Goal: Information Seeking & Learning: Learn about a topic

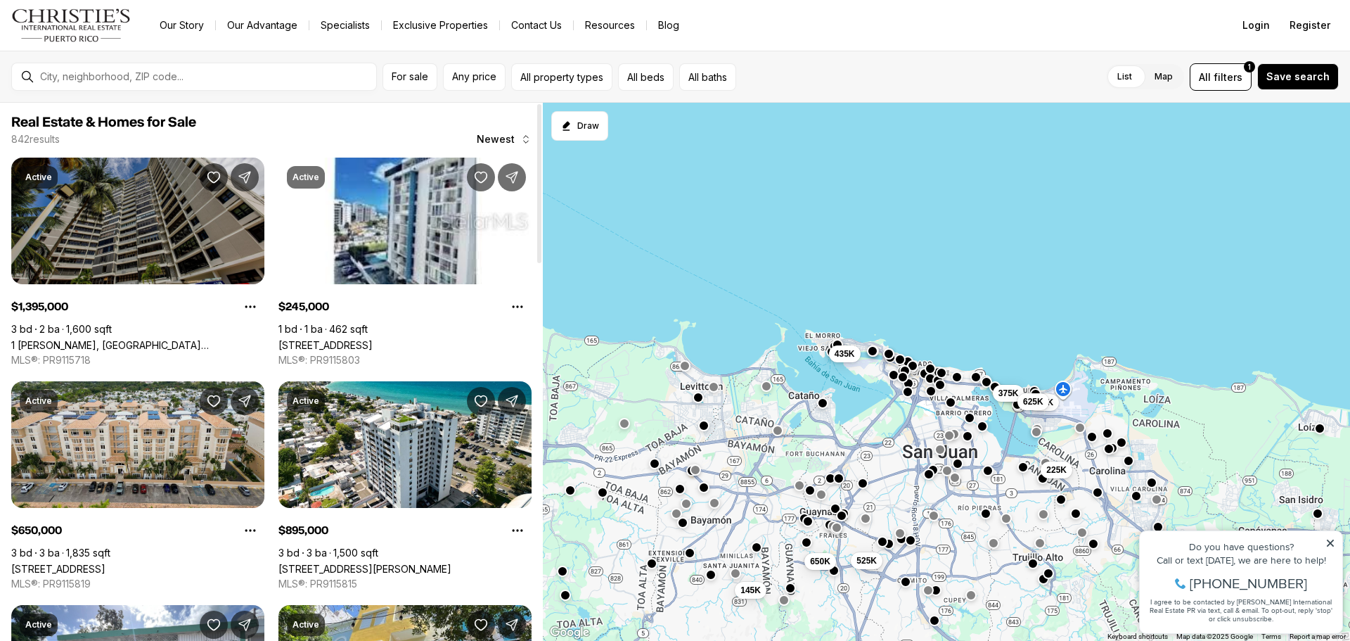
click at [207, 339] on link "1 TAFT, SAN JUAN PR, 00911" at bounding box center [137, 345] width 253 height 12
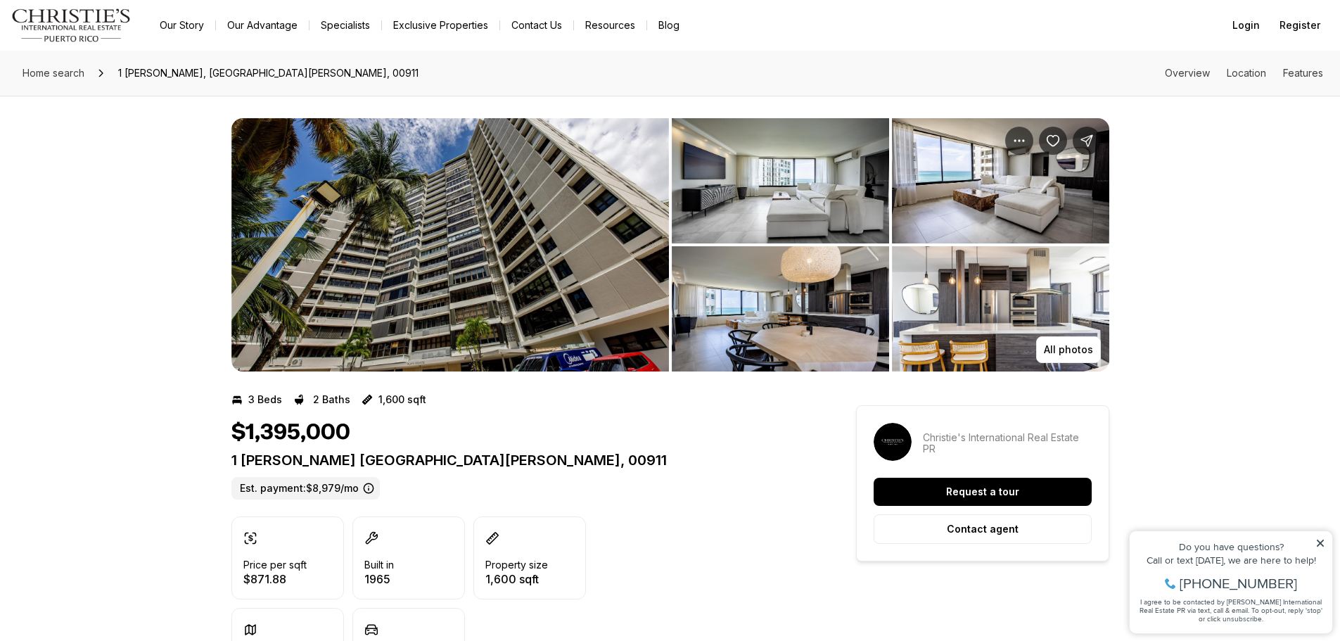
click at [824, 183] on img "View image gallery" at bounding box center [780, 180] width 217 height 125
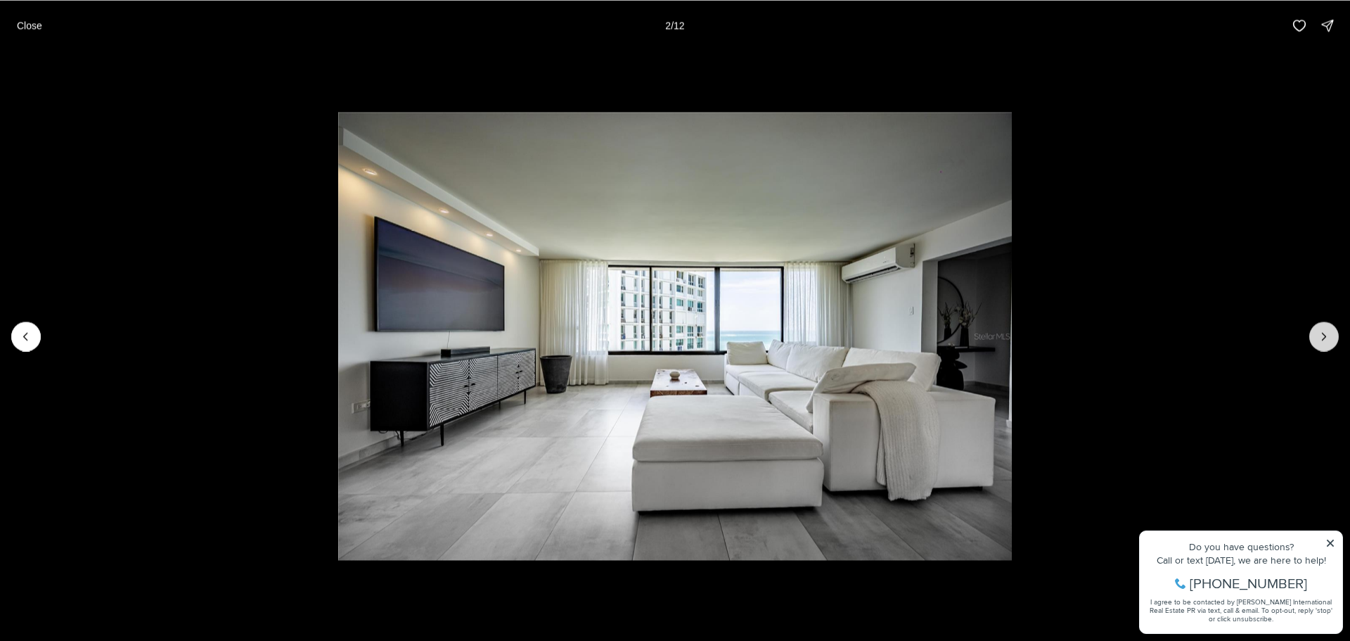
click at [1326, 335] on icon "Next slide" at bounding box center [1324, 336] width 14 height 14
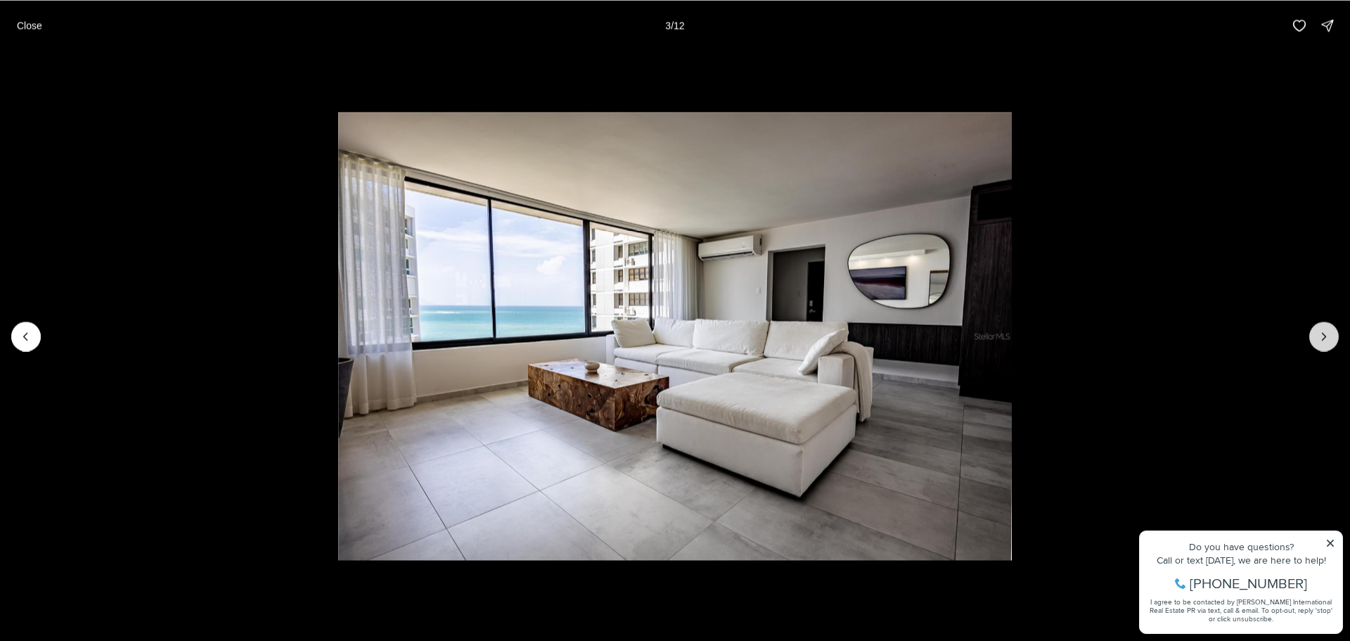
click at [1321, 340] on icon "Next slide" at bounding box center [1324, 336] width 14 height 14
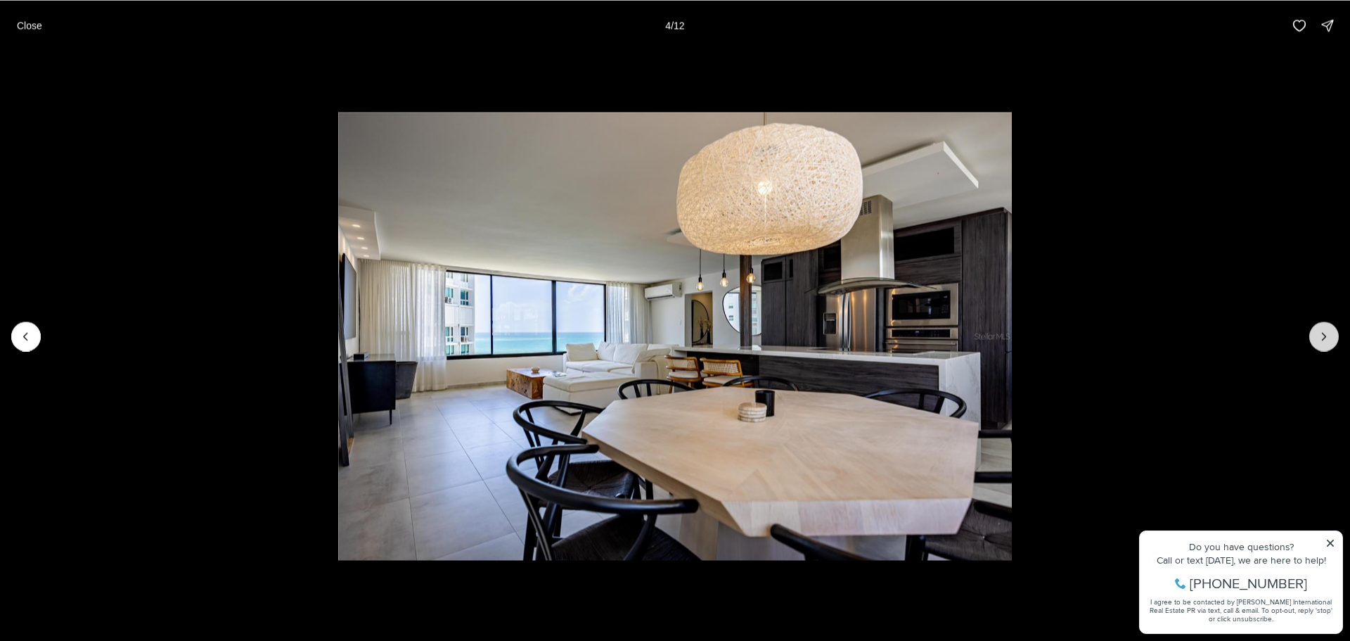
click at [1321, 340] on icon "Next slide" at bounding box center [1324, 336] width 14 height 14
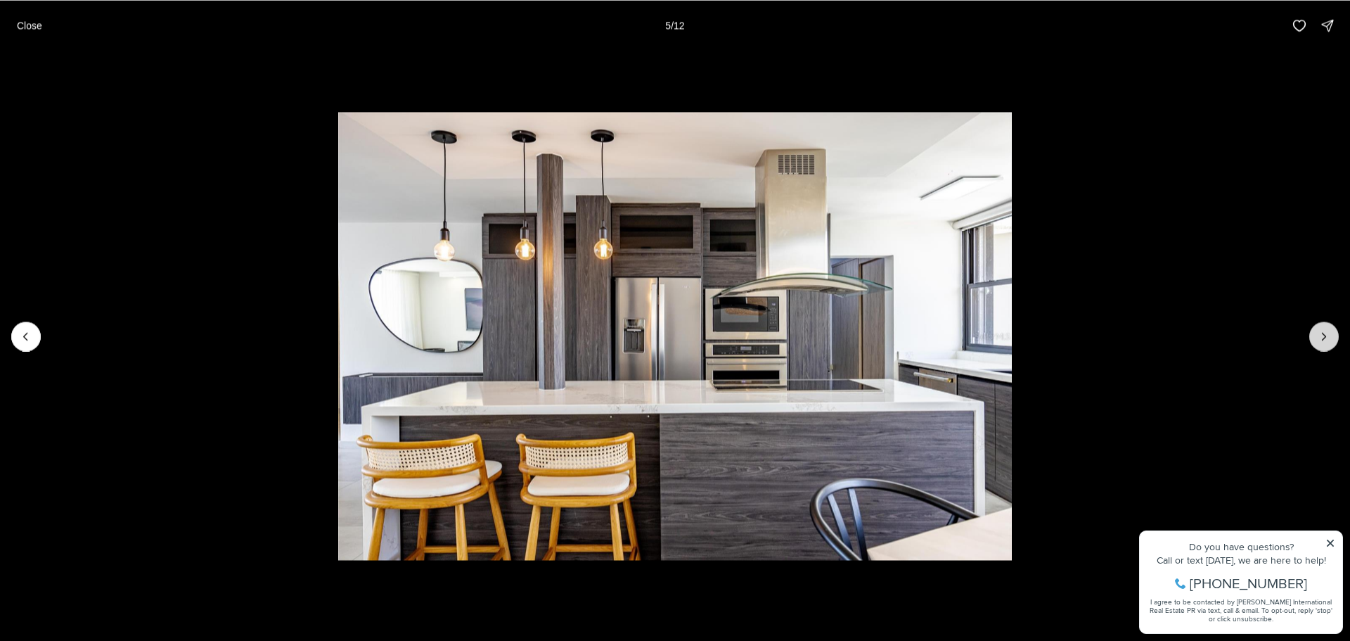
click at [1321, 340] on icon "Next slide" at bounding box center [1324, 336] width 14 height 14
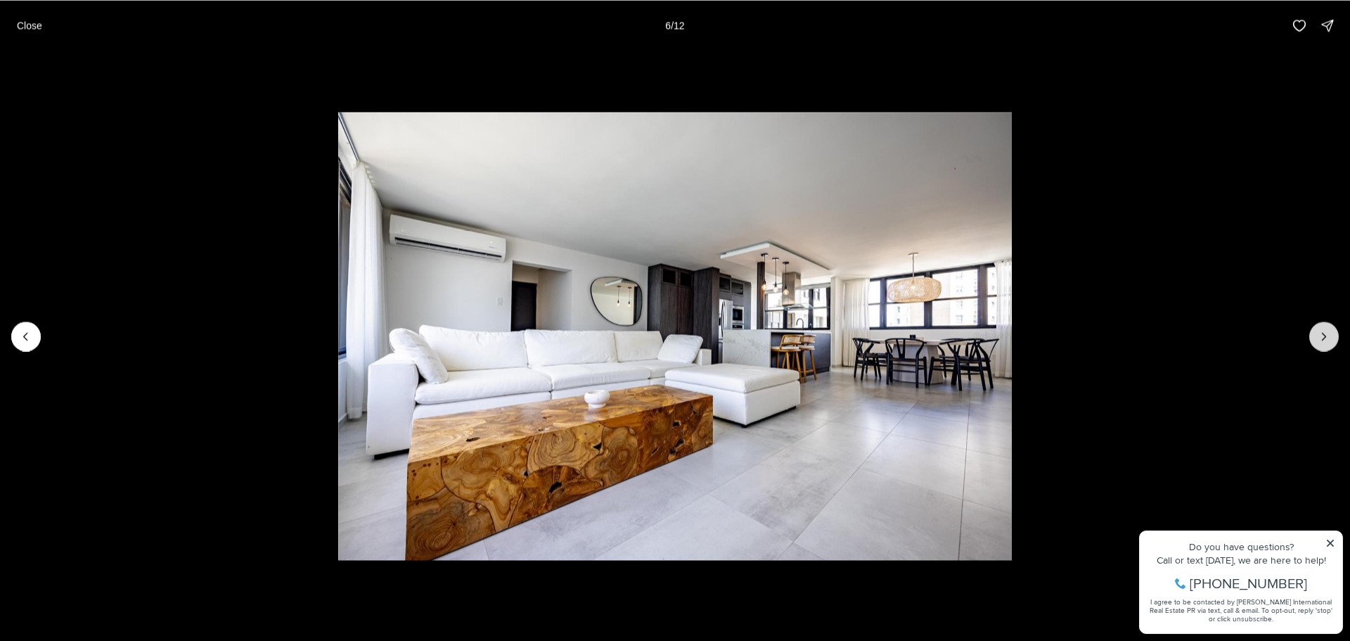
click at [1321, 340] on icon "Next slide" at bounding box center [1324, 336] width 14 height 14
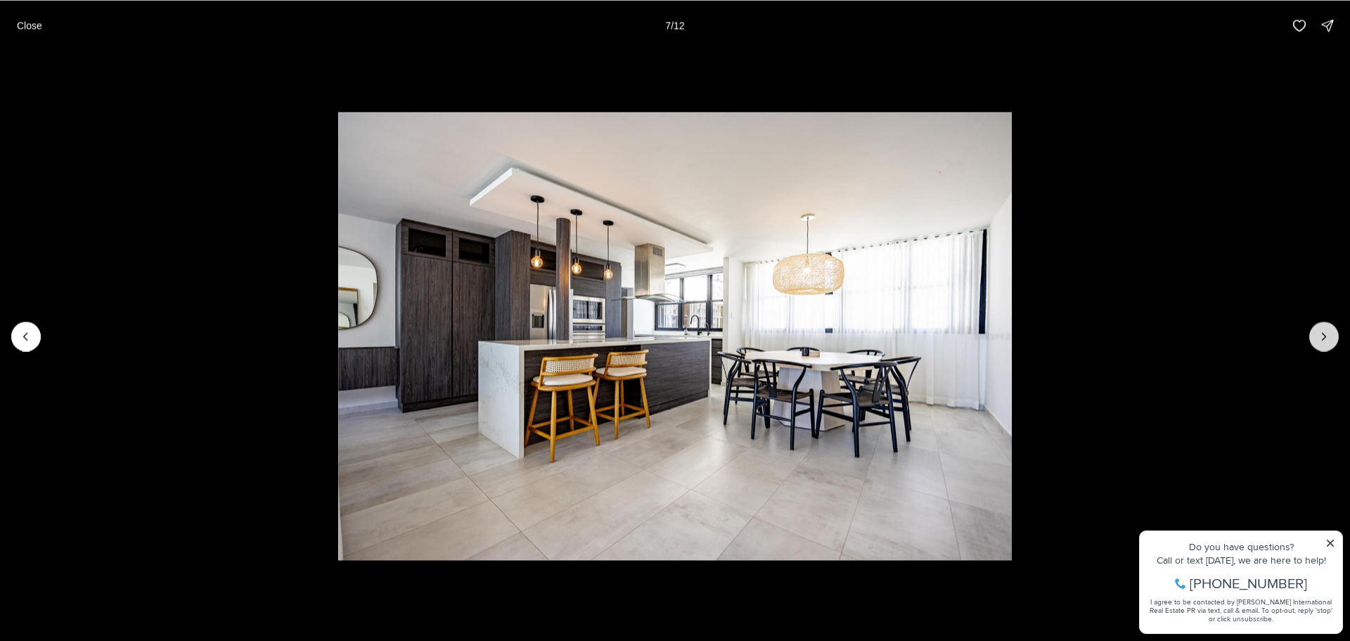
click at [1321, 340] on icon "Next slide" at bounding box center [1324, 336] width 14 height 14
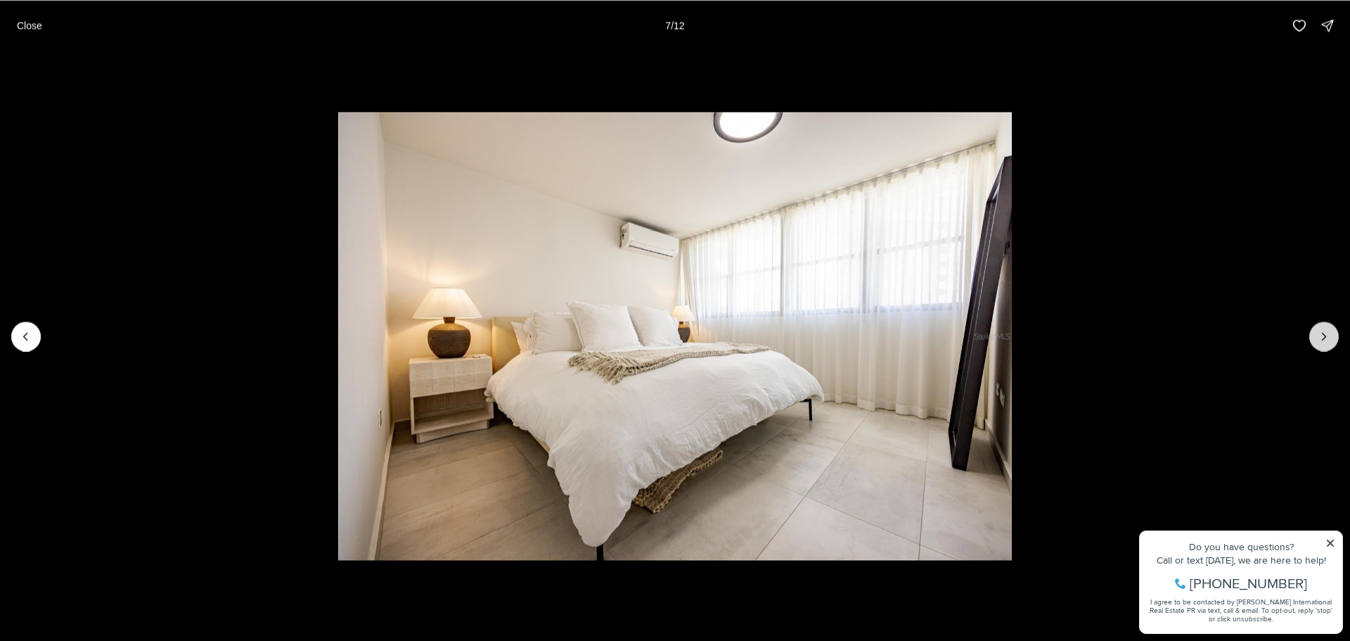
click at [1321, 340] on icon "Next slide" at bounding box center [1324, 336] width 14 height 14
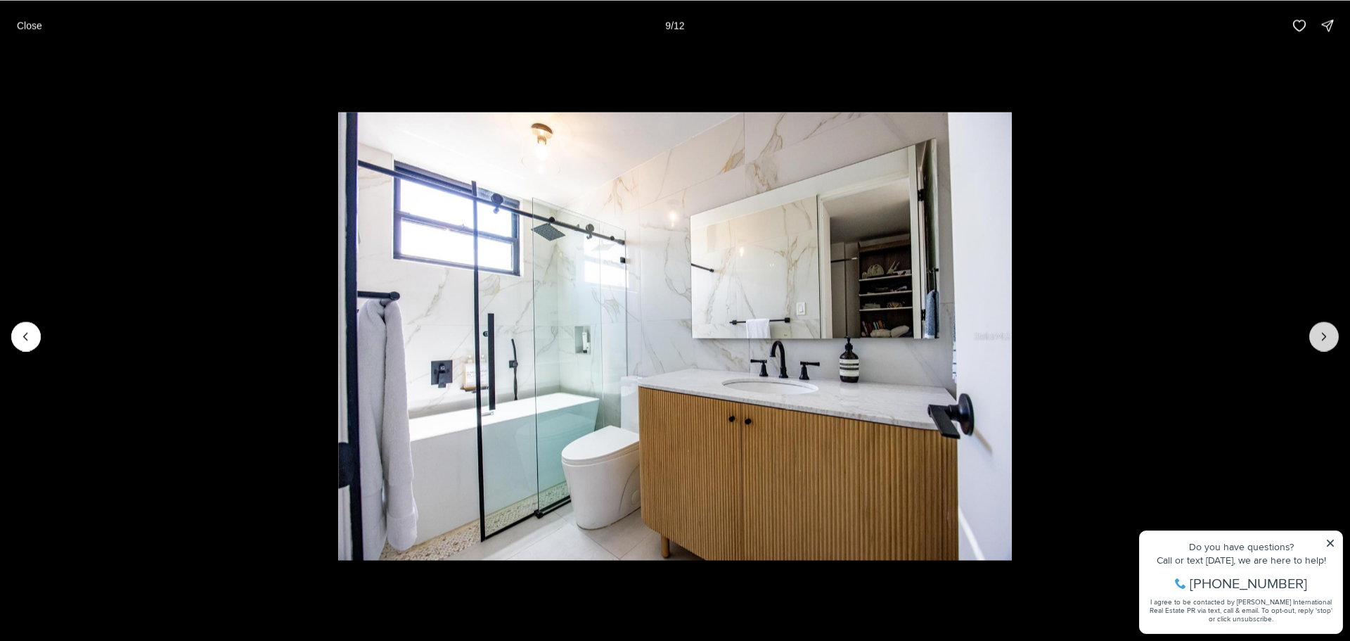
click at [1321, 340] on icon "Next slide" at bounding box center [1324, 336] width 14 height 14
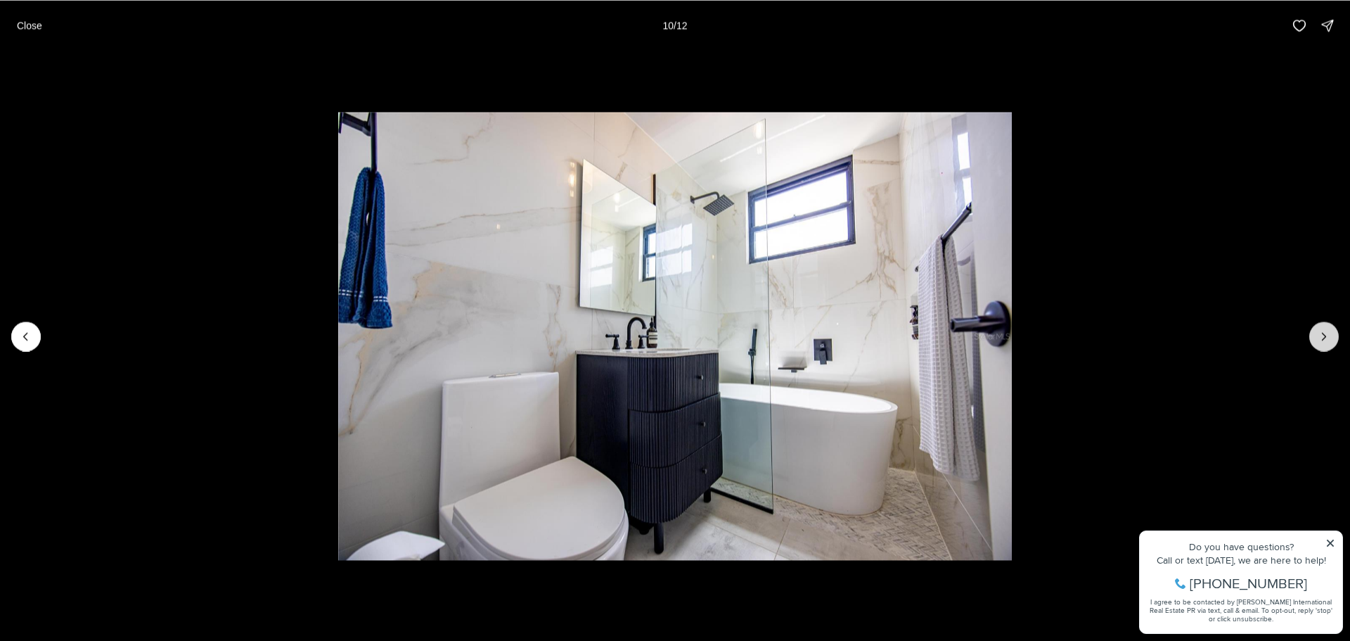
click at [1321, 340] on icon "Next slide" at bounding box center [1324, 336] width 14 height 14
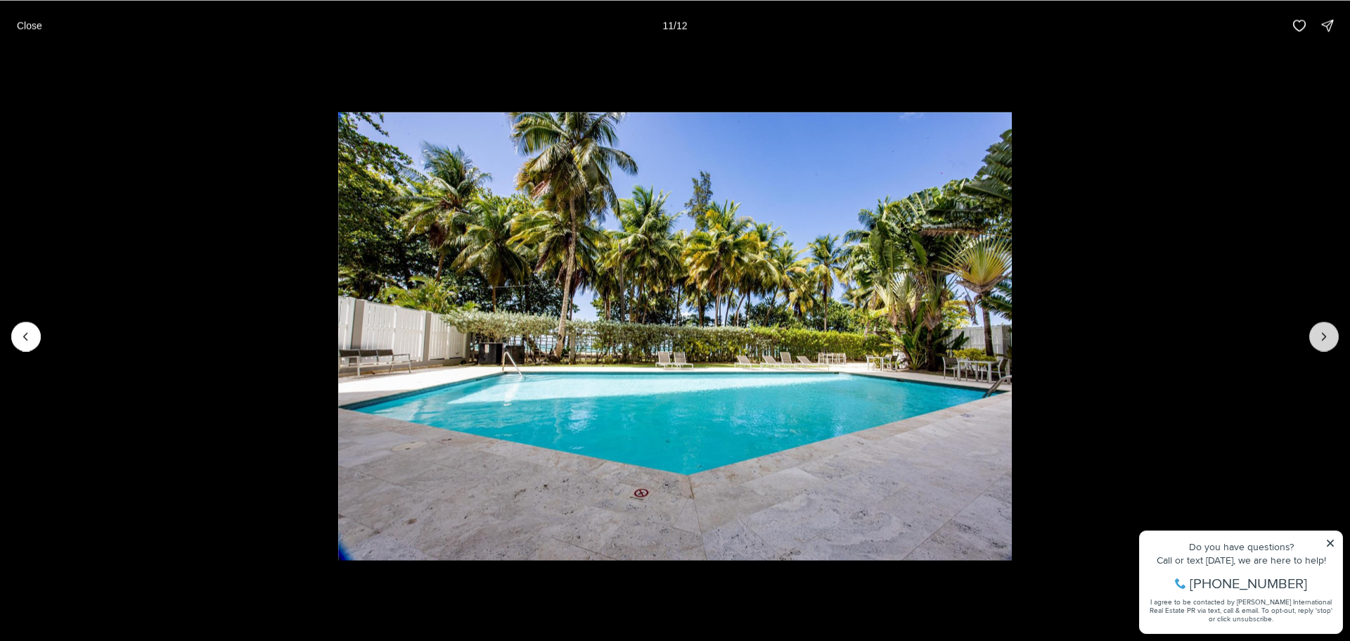
click at [1321, 340] on icon "Next slide" at bounding box center [1324, 336] width 14 height 14
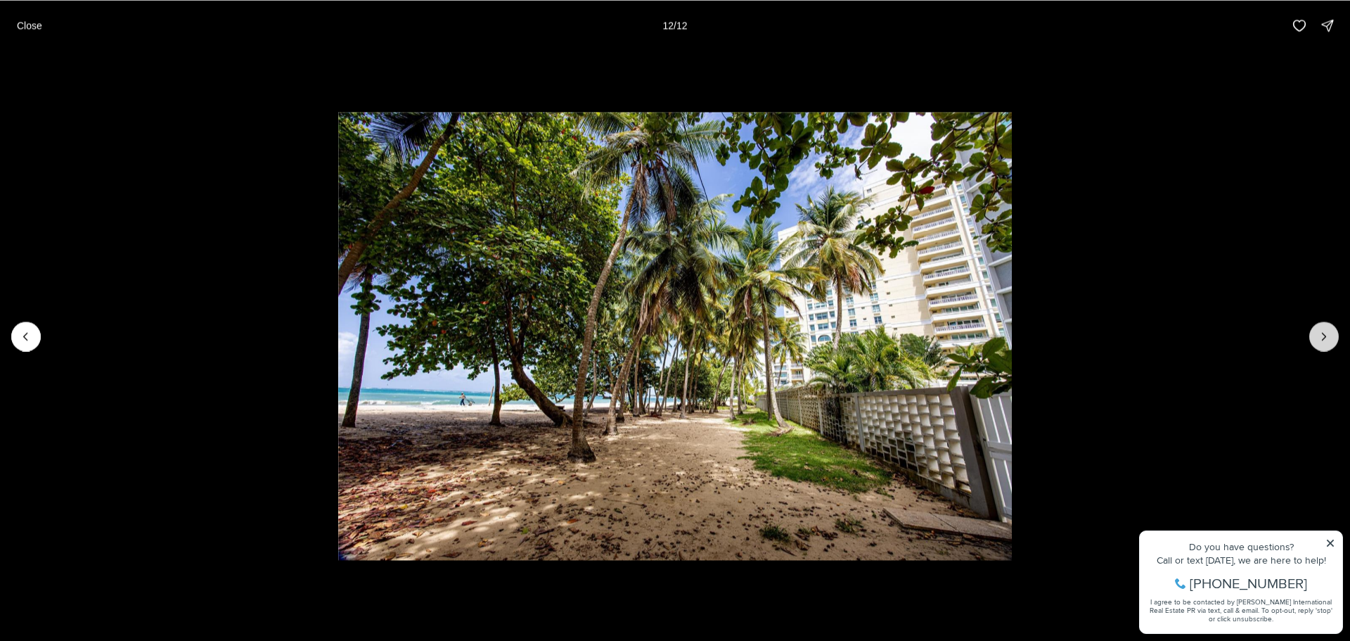
click at [1321, 340] on div at bounding box center [1324, 336] width 30 height 30
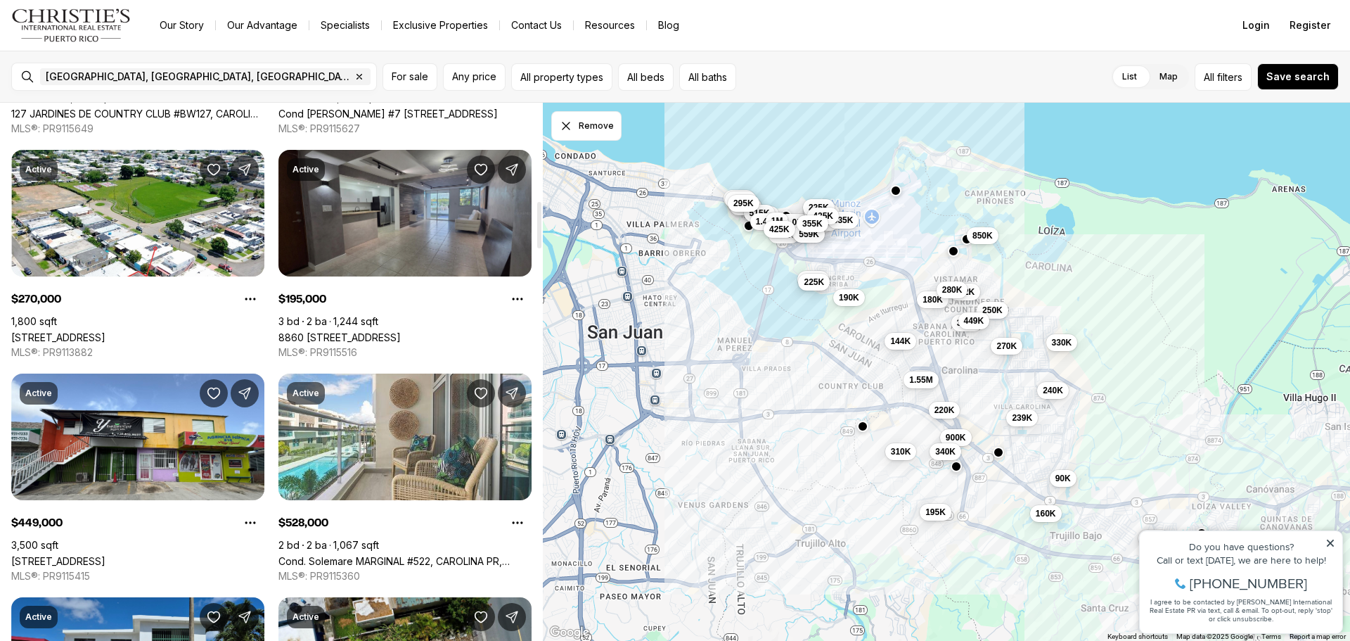
scroll to position [1125, 0]
click at [366, 332] on link "8860 PASEO DEL REY #H-102, CAROLINA PR, 00987" at bounding box center [339, 338] width 122 height 12
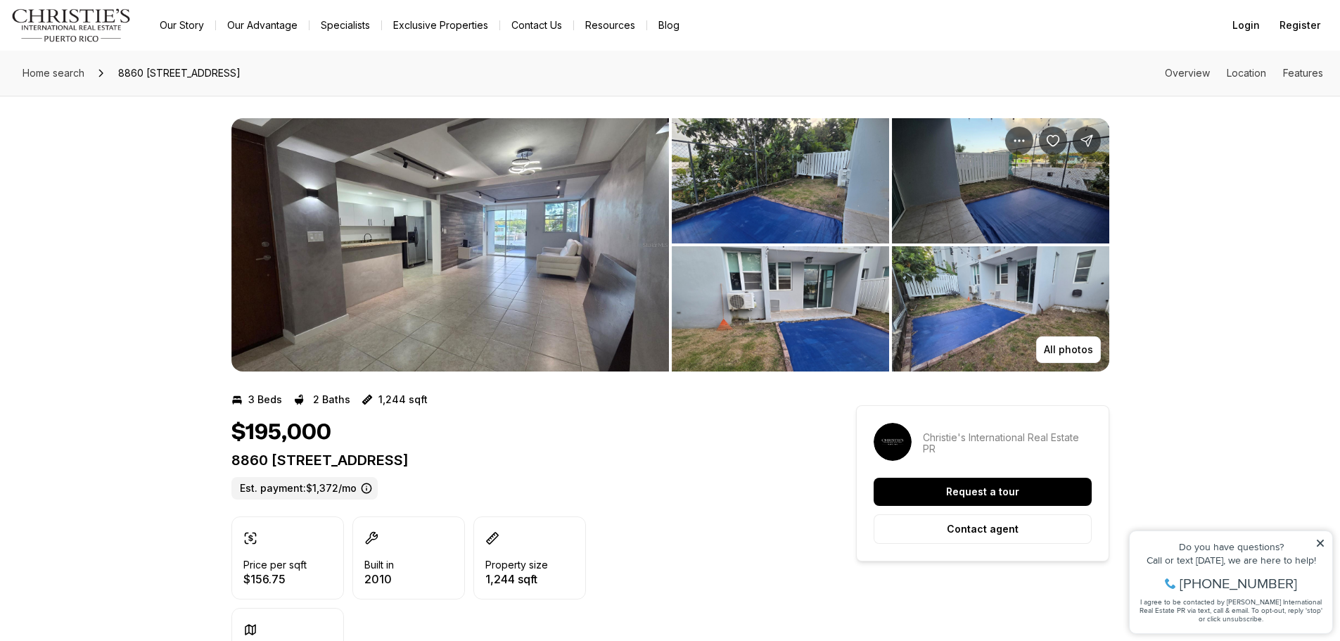
click at [570, 217] on img "View image gallery" at bounding box center [449, 244] width 437 height 253
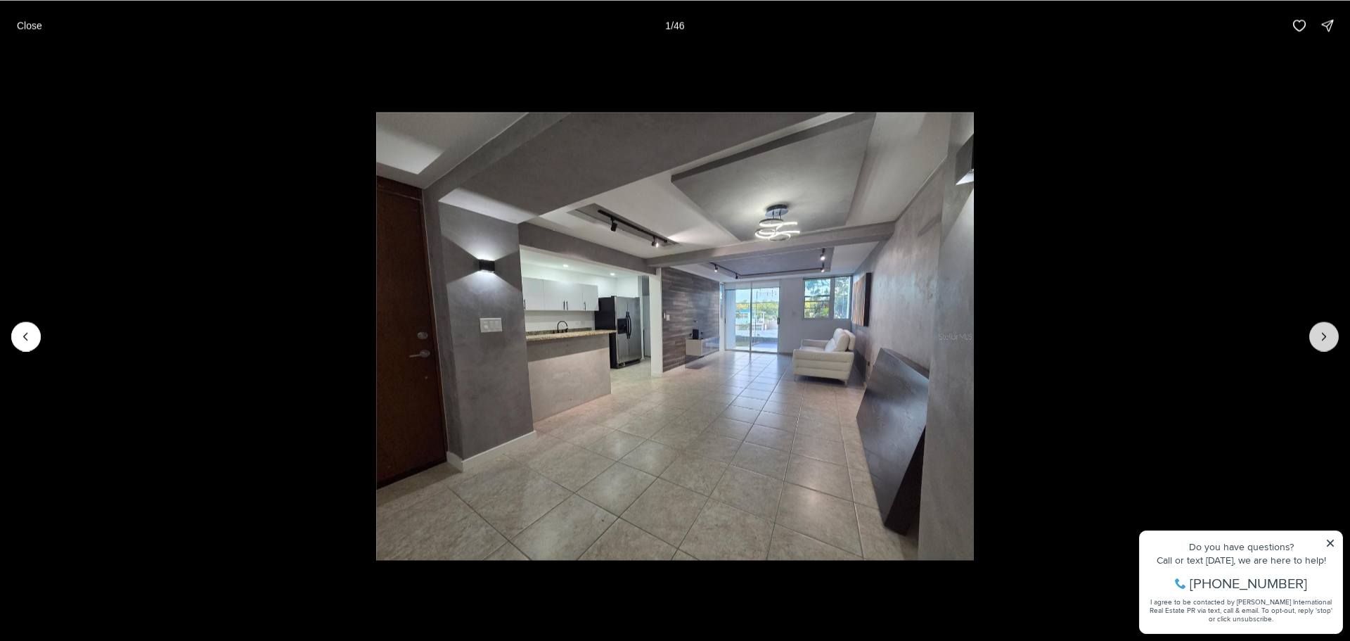
click at [1314, 325] on button "Next slide" at bounding box center [1324, 336] width 30 height 30
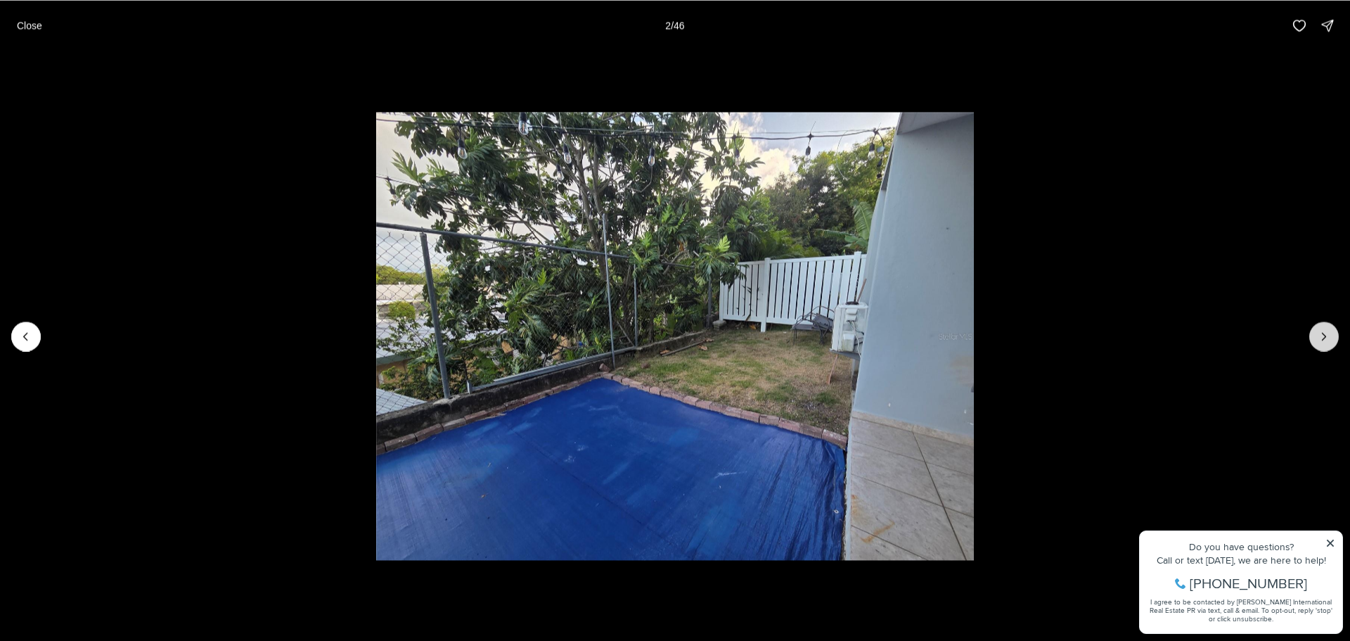
click at [1314, 325] on button "Next slide" at bounding box center [1324, 336] width 30 height 30
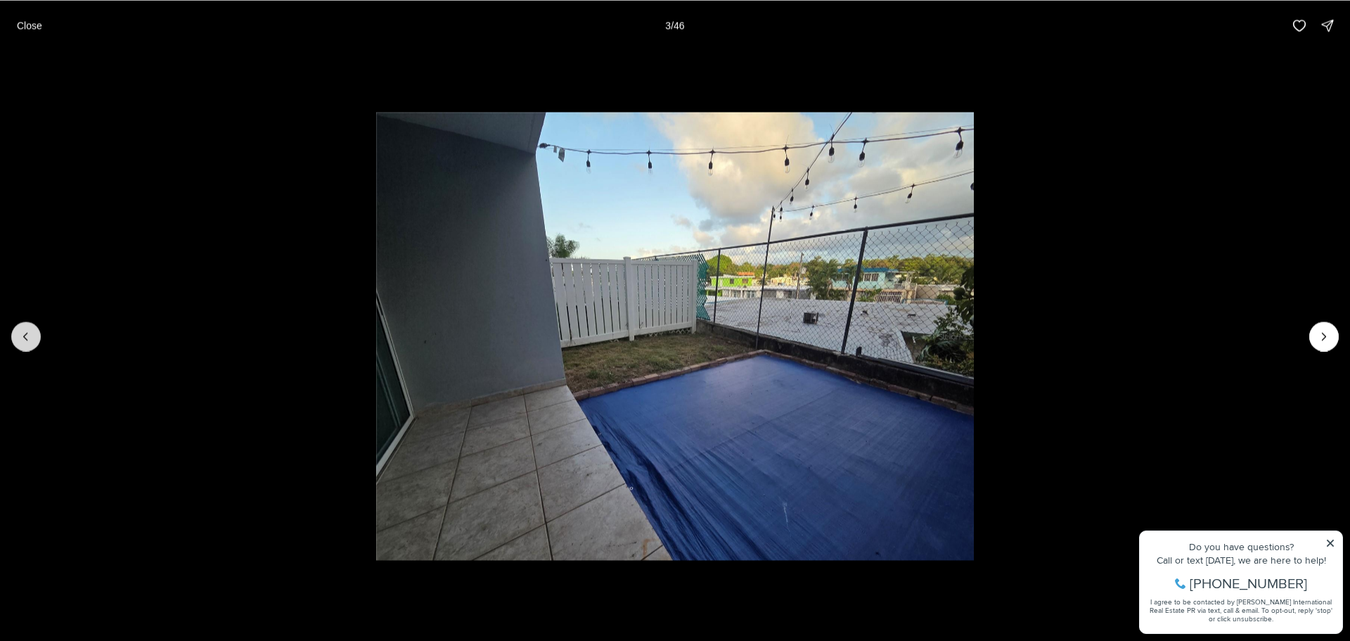
click at [24, 332] on icon "Previous slide" at bounding box center [26, 336] width 14 height 14
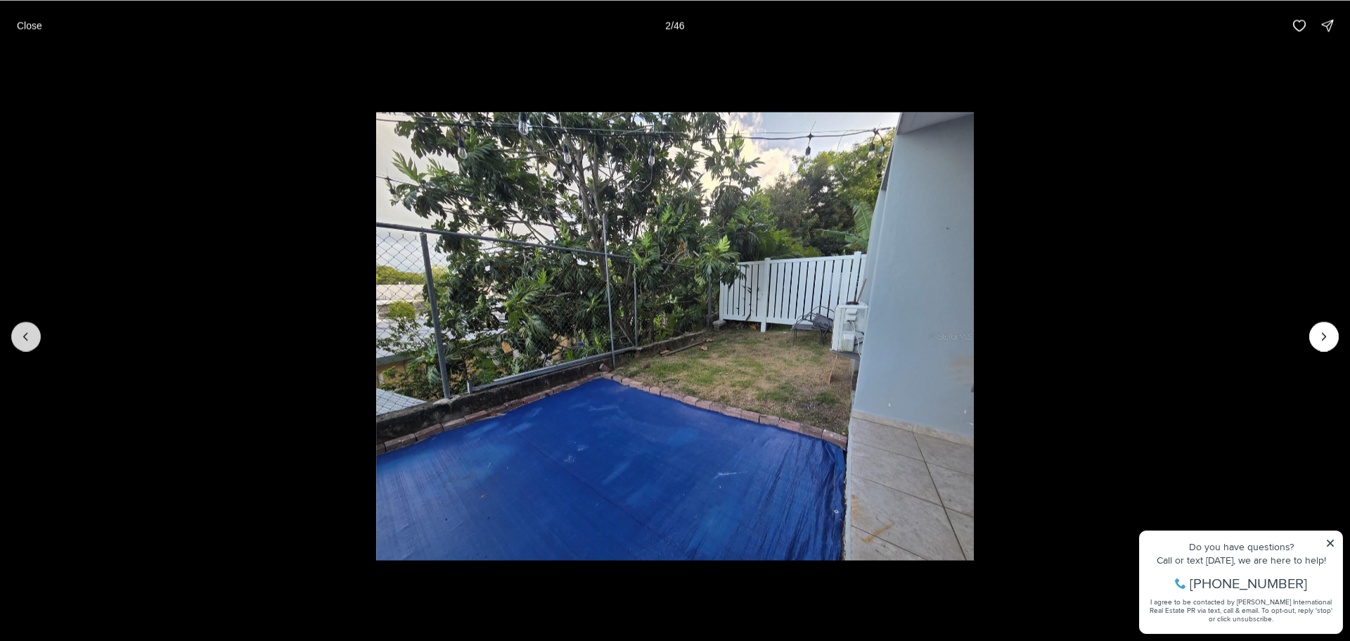
click at [24, 332] on icon "Previous slide" at bounding box center [26, 336] width 14 height 14
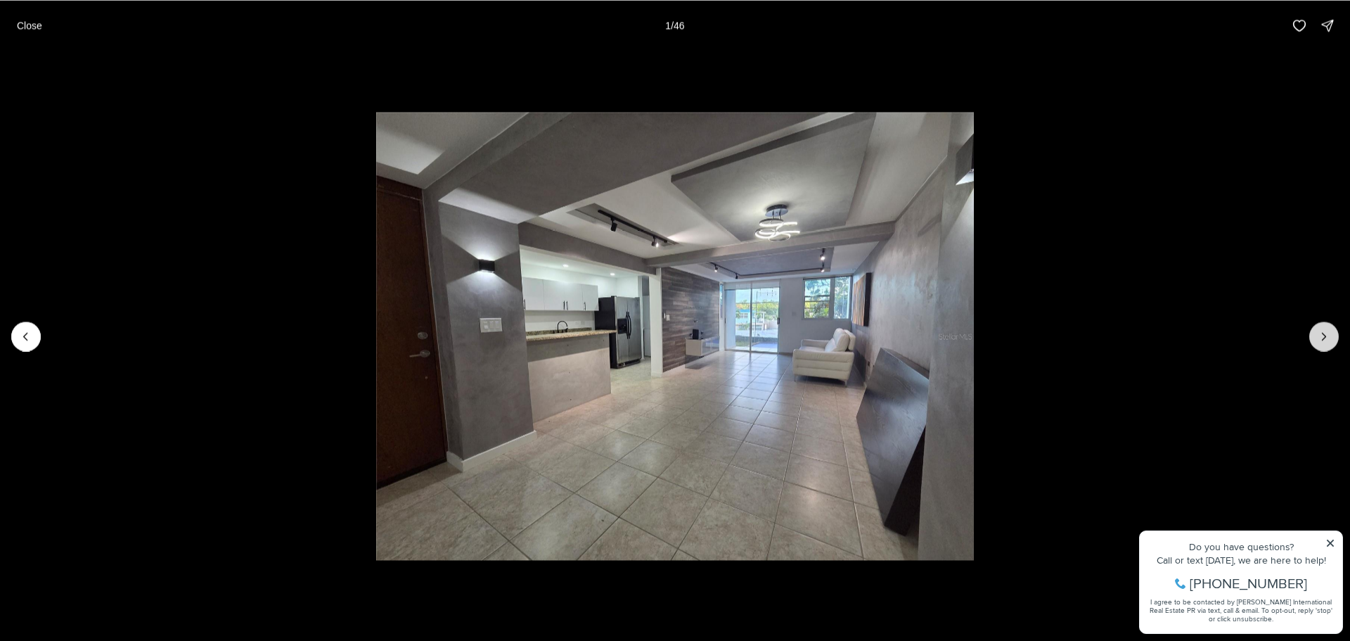
click at [1326, 325] on button "Next slide" at bounding box center [1324, 336] width 30 height 30
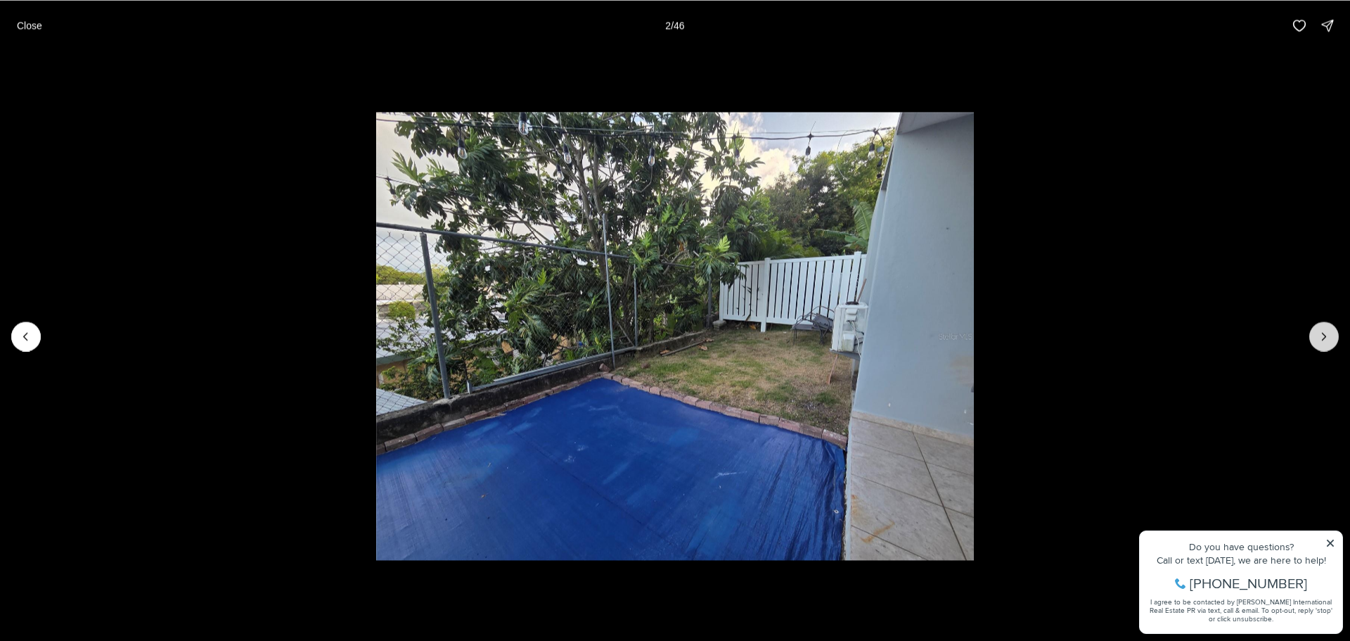
click at [1326, 325] on button "Next slide" at bounding box center [1324, 336] width 30 height 30
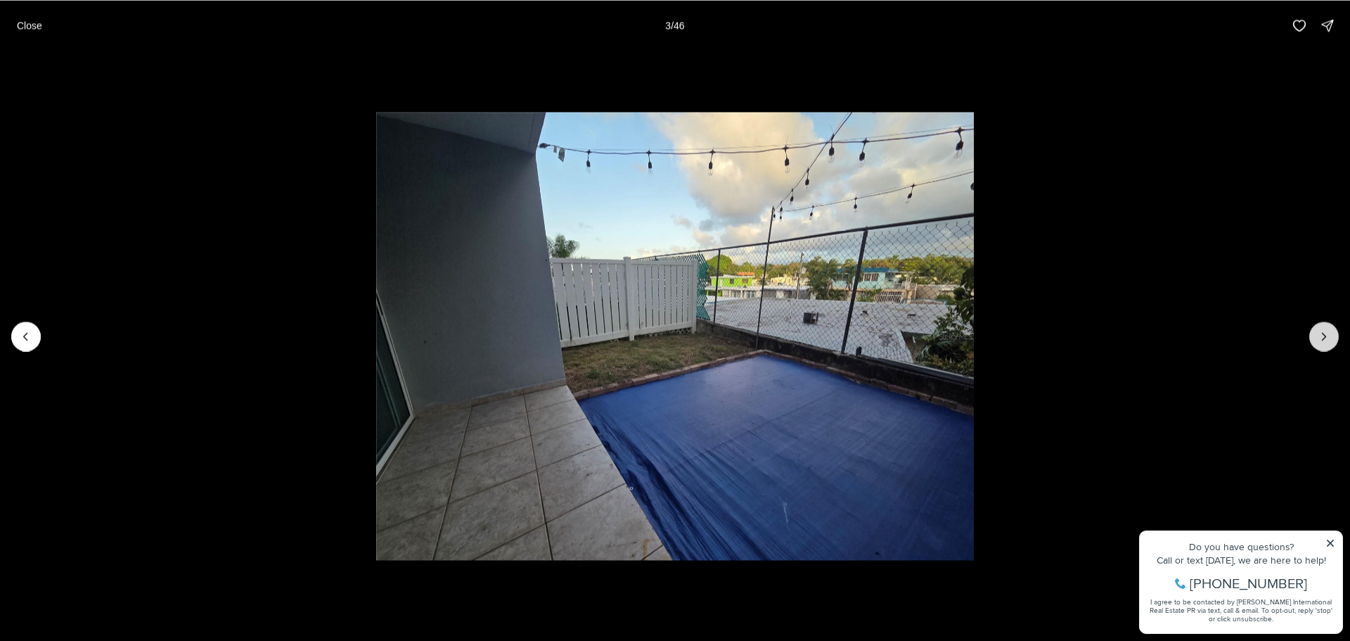
click at [1328, 325] on button "Next slide" at bounding box center [1324, 336] width 30 height 30
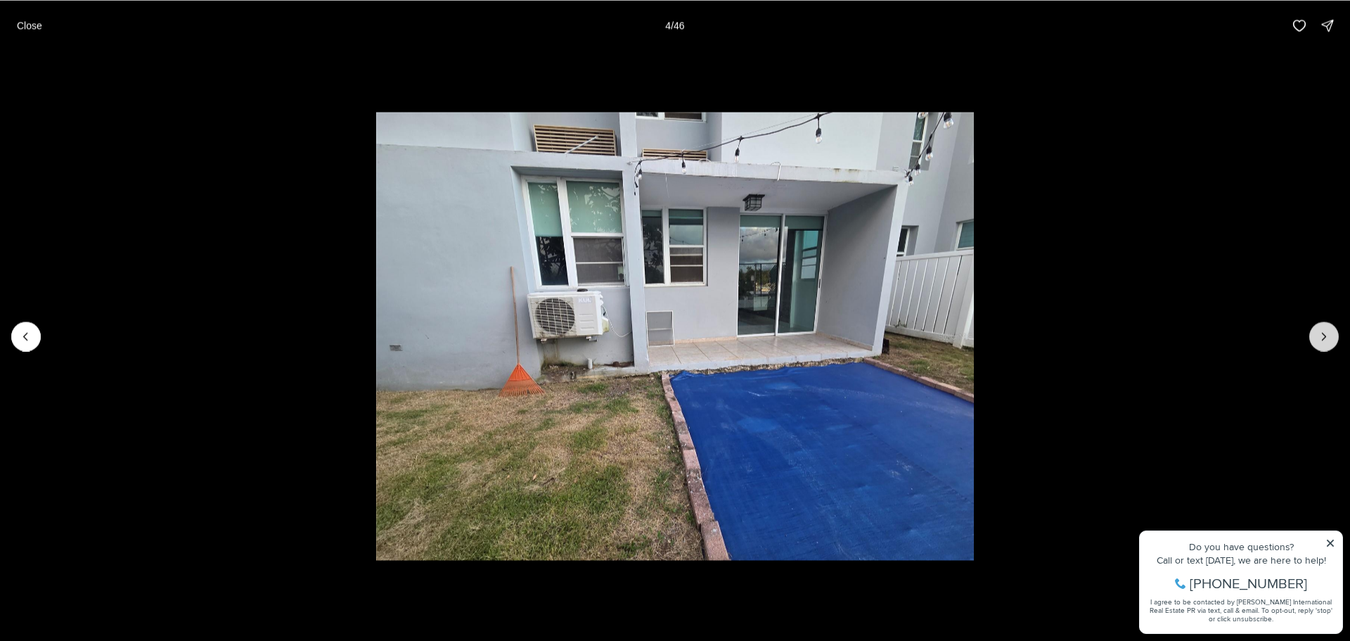
click at [1328, 326] on button "Next slide" at bounding box center [1324, 336] width 30 height 30
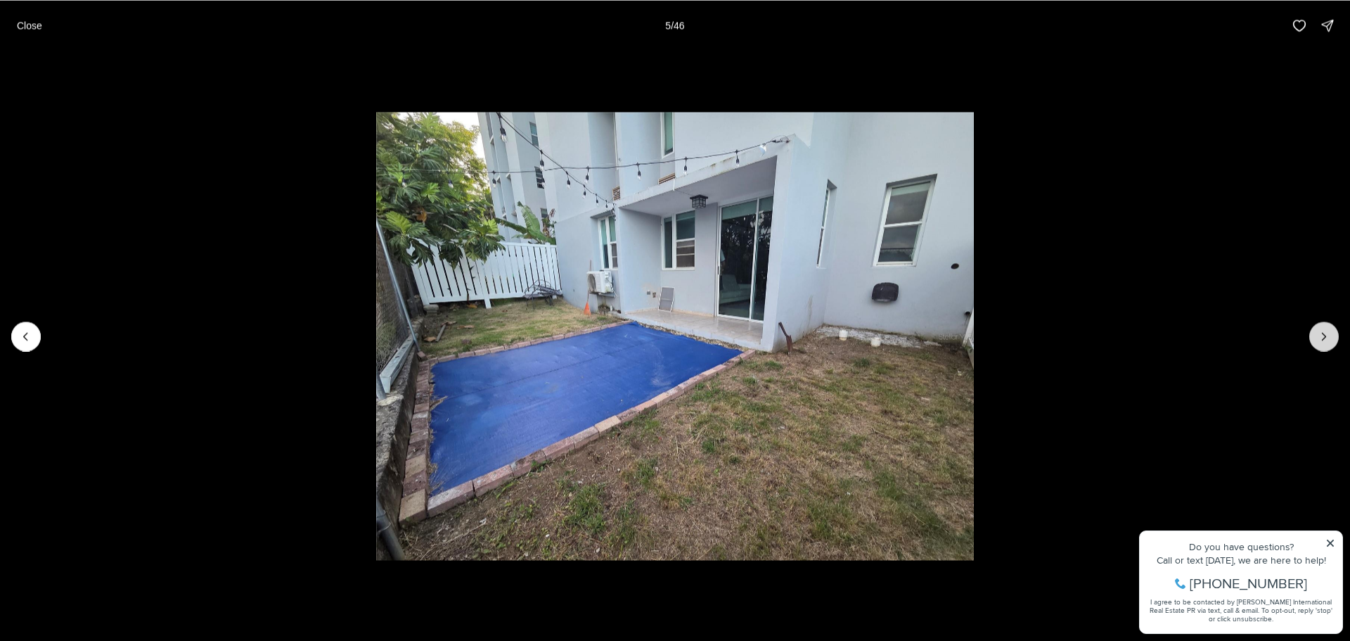
click at [1329, 329] on button "Next slide" at bounding box center [1324, 336] width 30 height 30
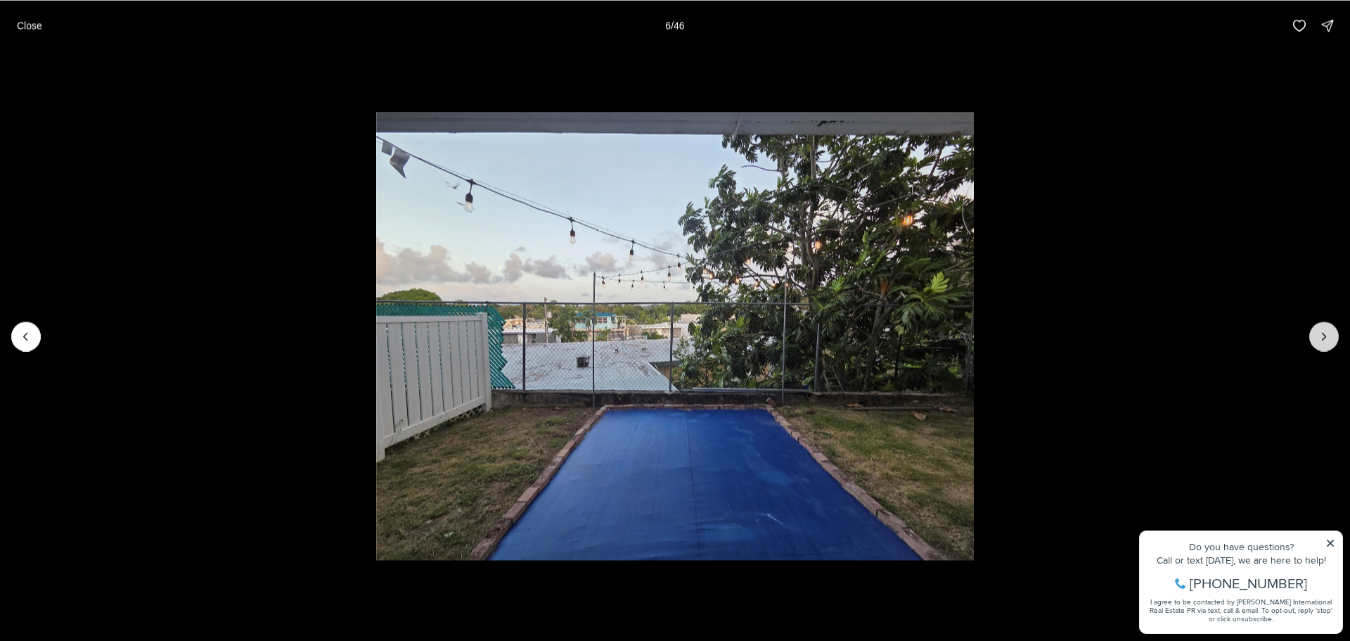
click at [1330, 333] on icon "Next slide" at bounding box center [1324, 336] width 14 height 14
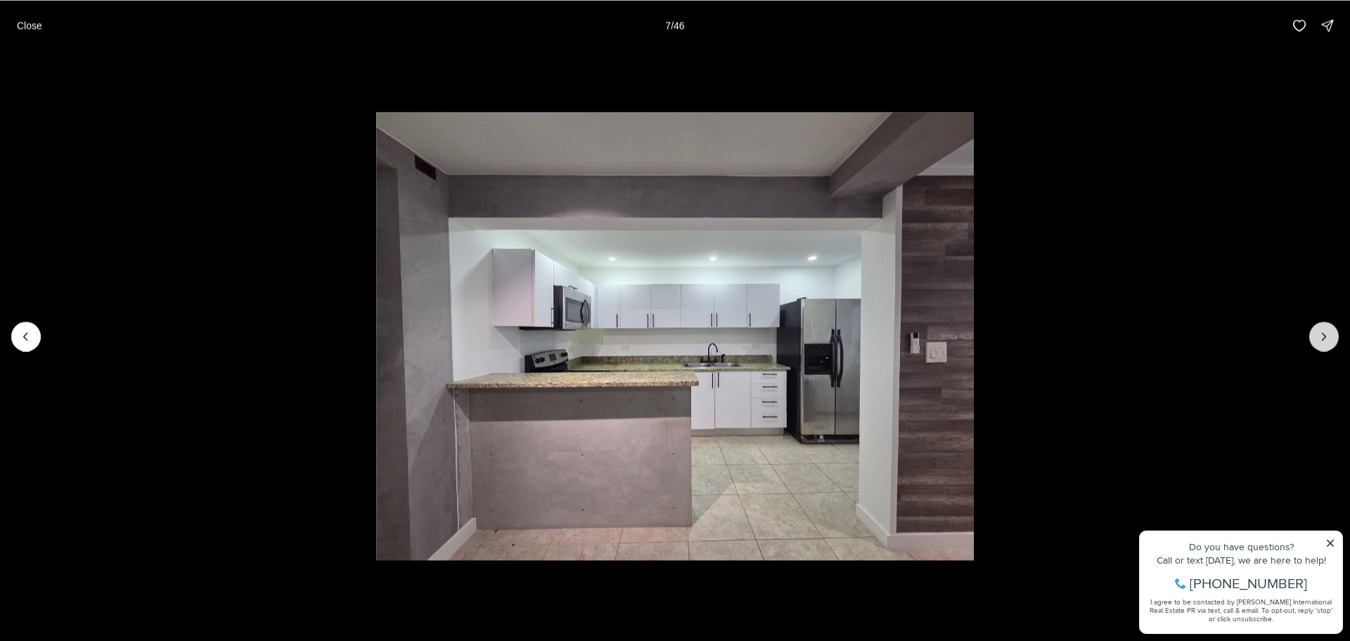
click at [1331, 336] on icon "Next slide" at bounding box center [1324, 336] width 14 height 14
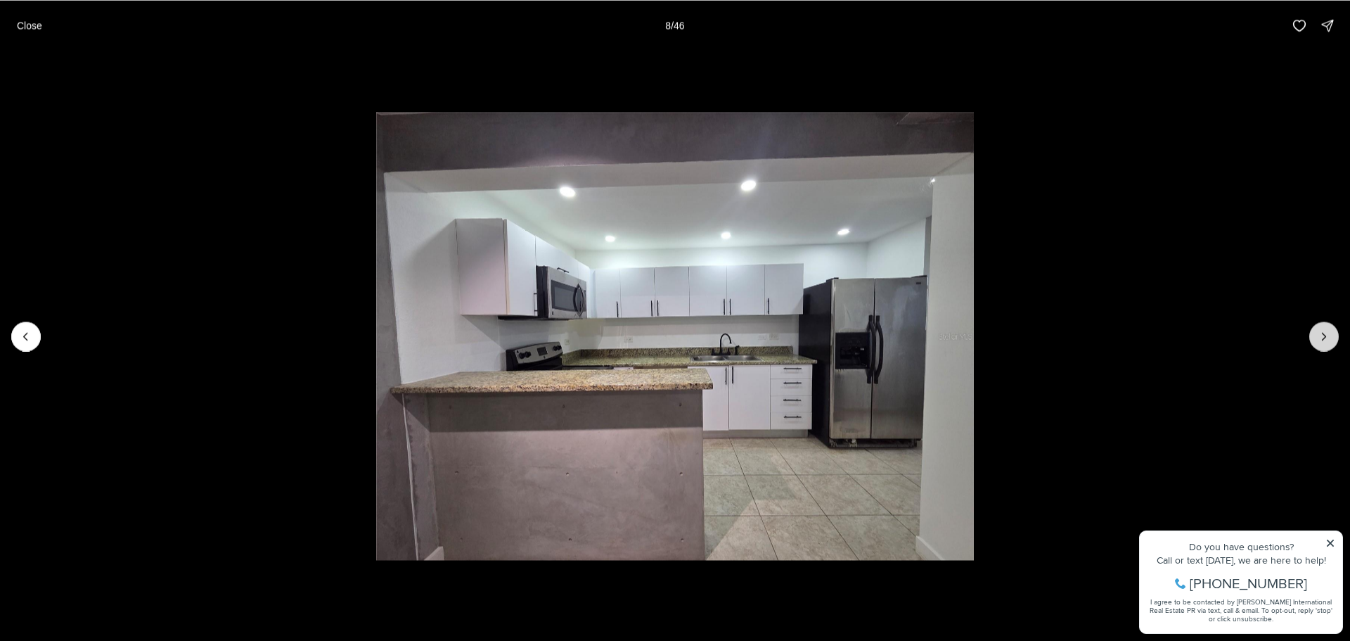
click at [1333, 336] on button "Next slide" at bounding box center [1324, 336] width 30 height 30
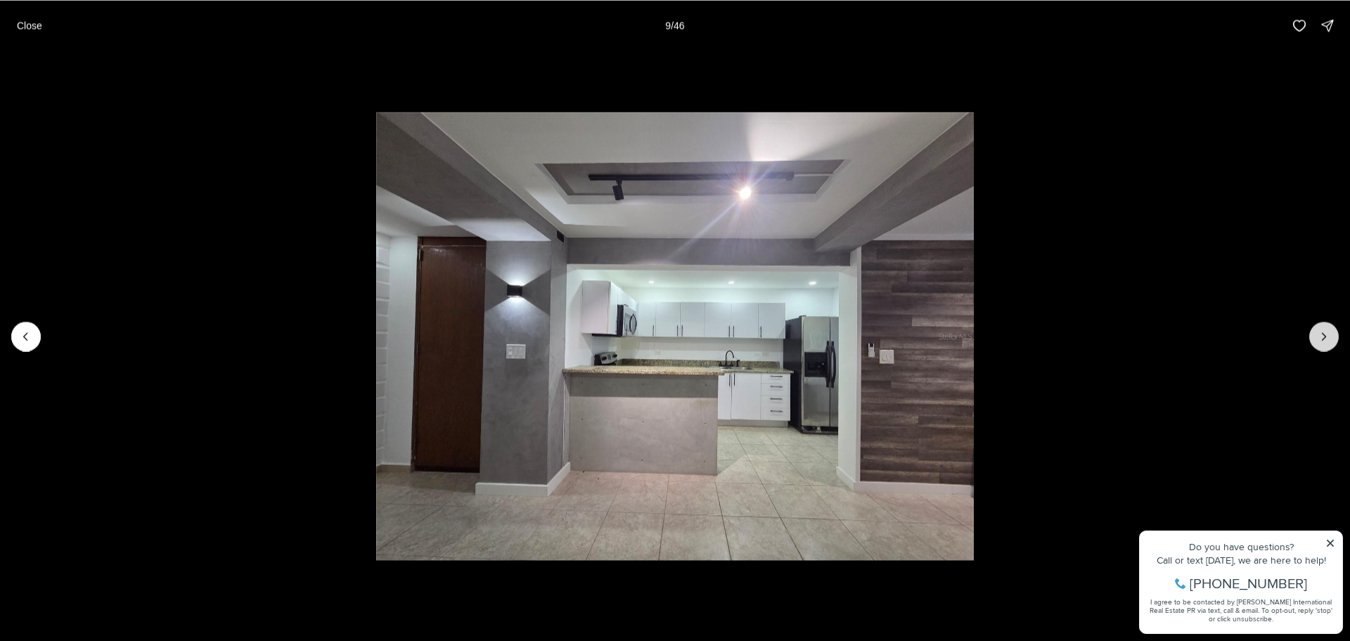
click at [1333, 336] on button "Next slide" at bounding box center [1324, 336] width 30 height 30
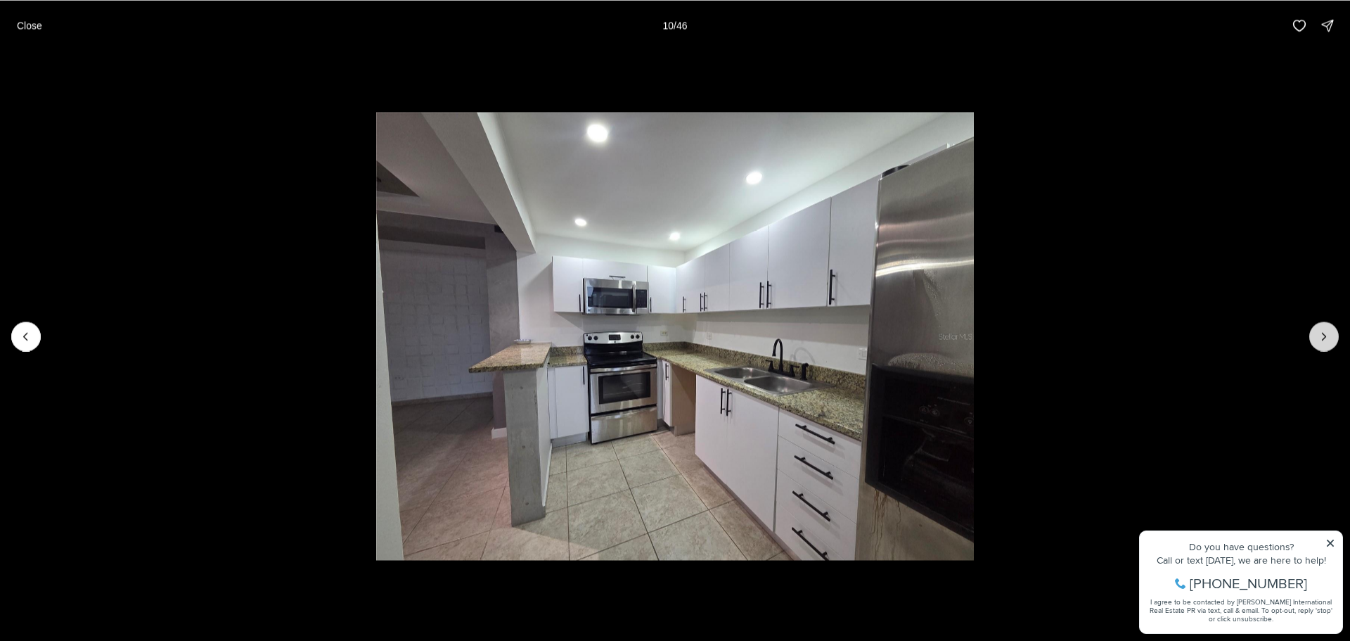
click at [1333, 336] on button "Next slide" at bounding box center [1324, 336] width 30 height 30
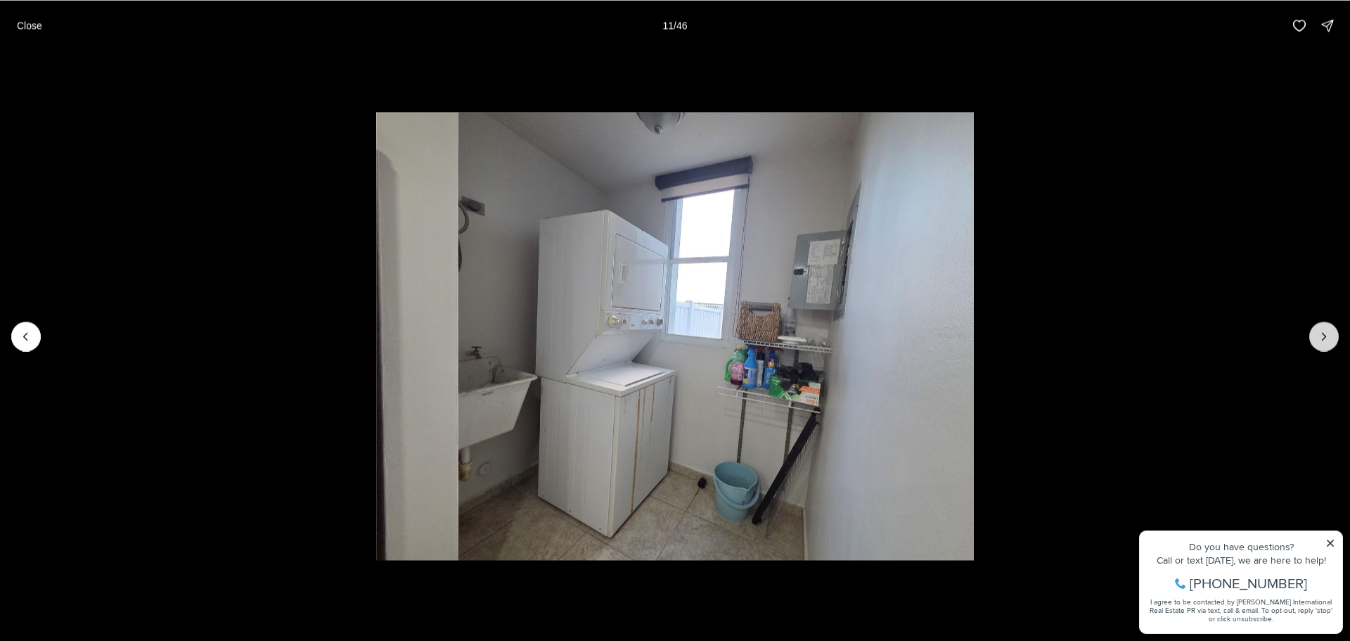
click at [1333, 336] on button "Next slide" at bounding box center [1324, 336] width 30 height 30
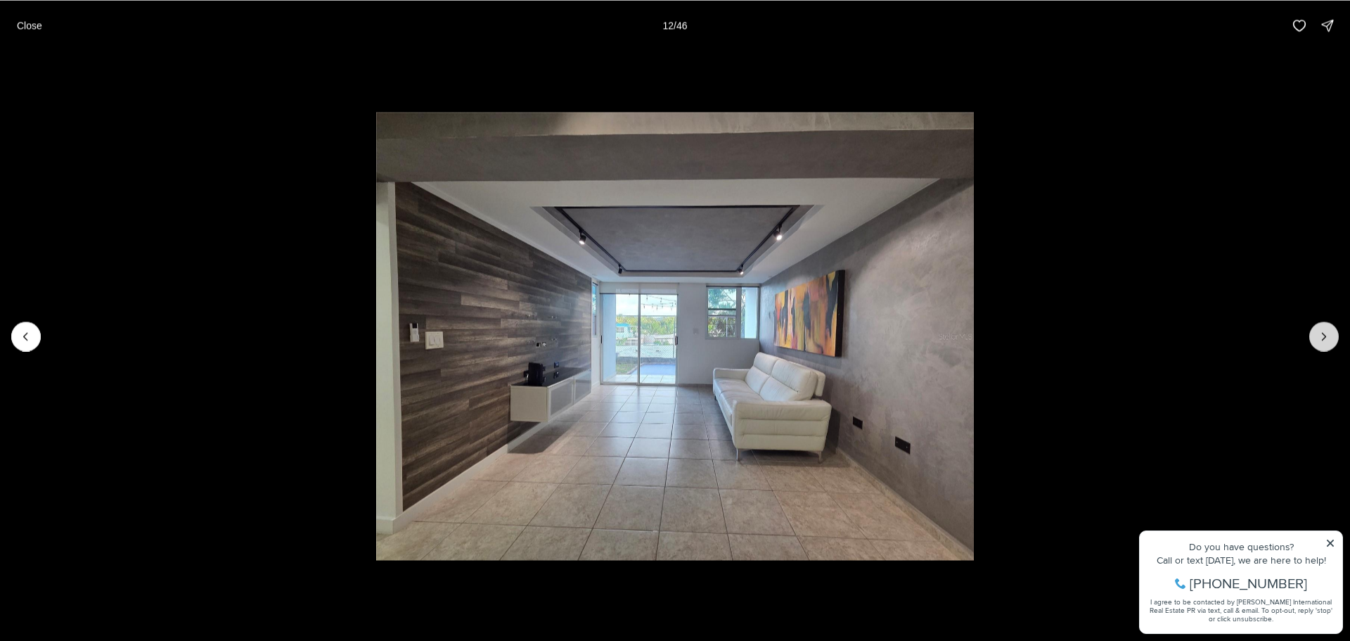
click at [1333, 336] on button "Next slide" at bounding box center [1324, 336] width 30 height 30
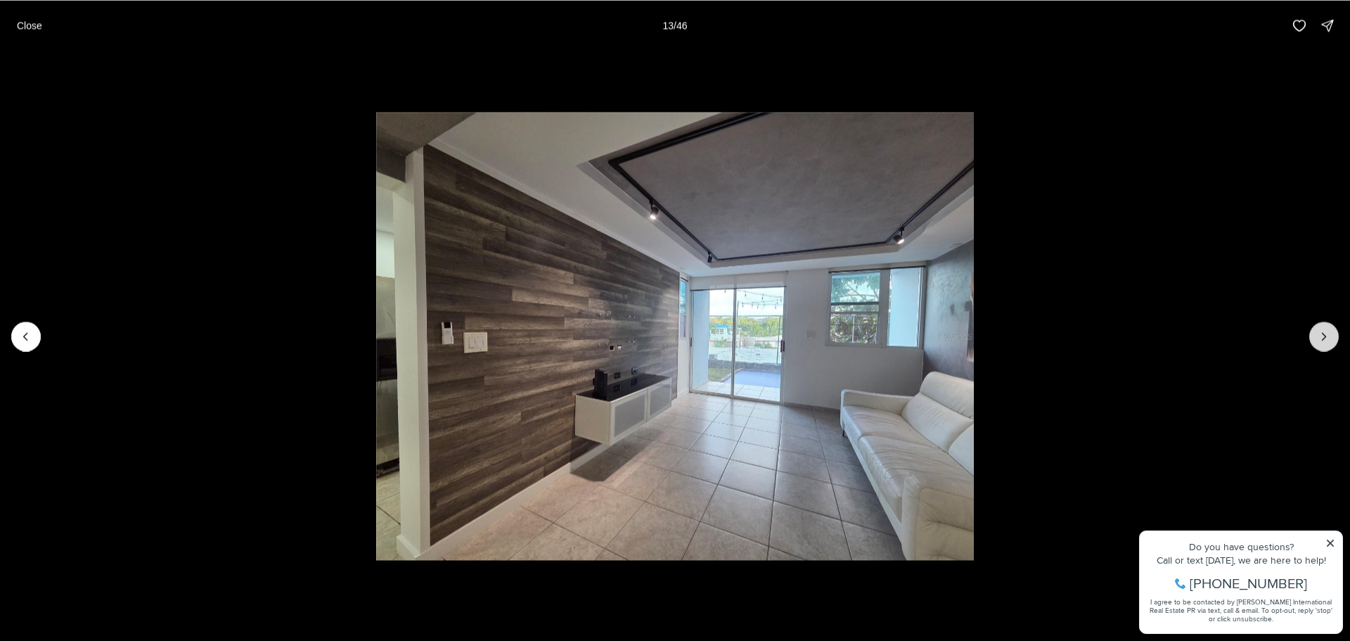
click at [1333, 336] on button "Next slide" at bounding box center [1324, 336] width 30 height 30
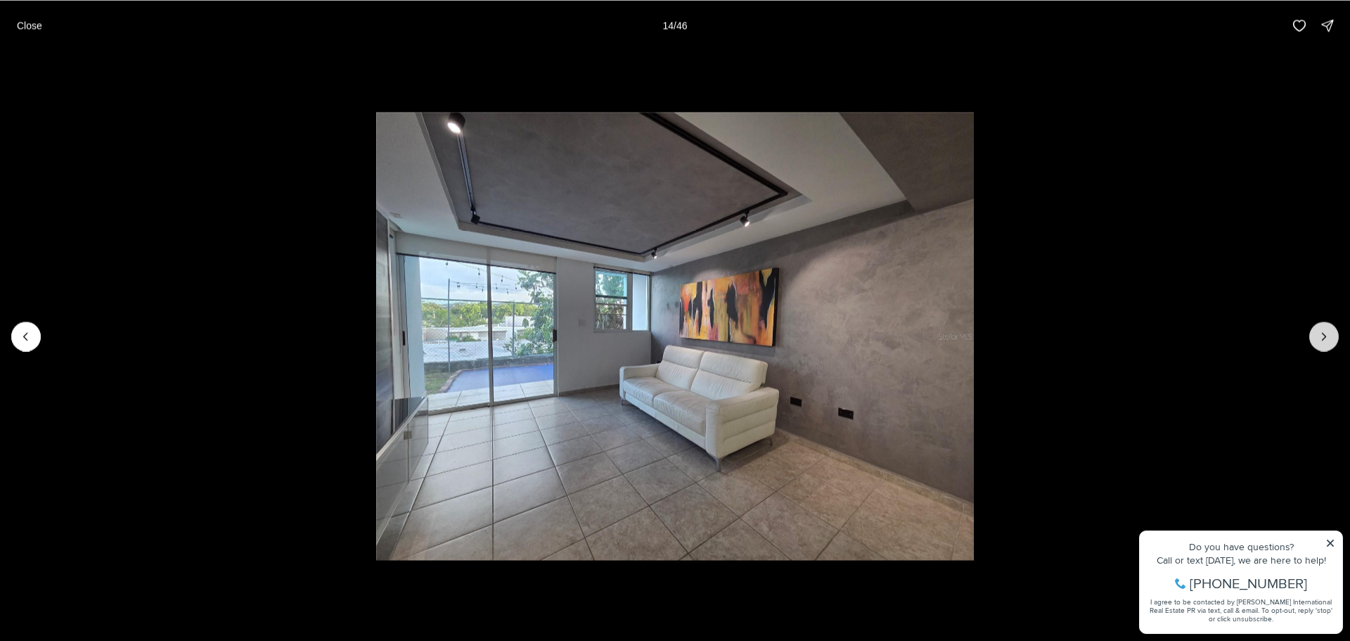
click at [1333, 336] on button "Next slide" at bounding box center [1324, 336] width 30 height 30
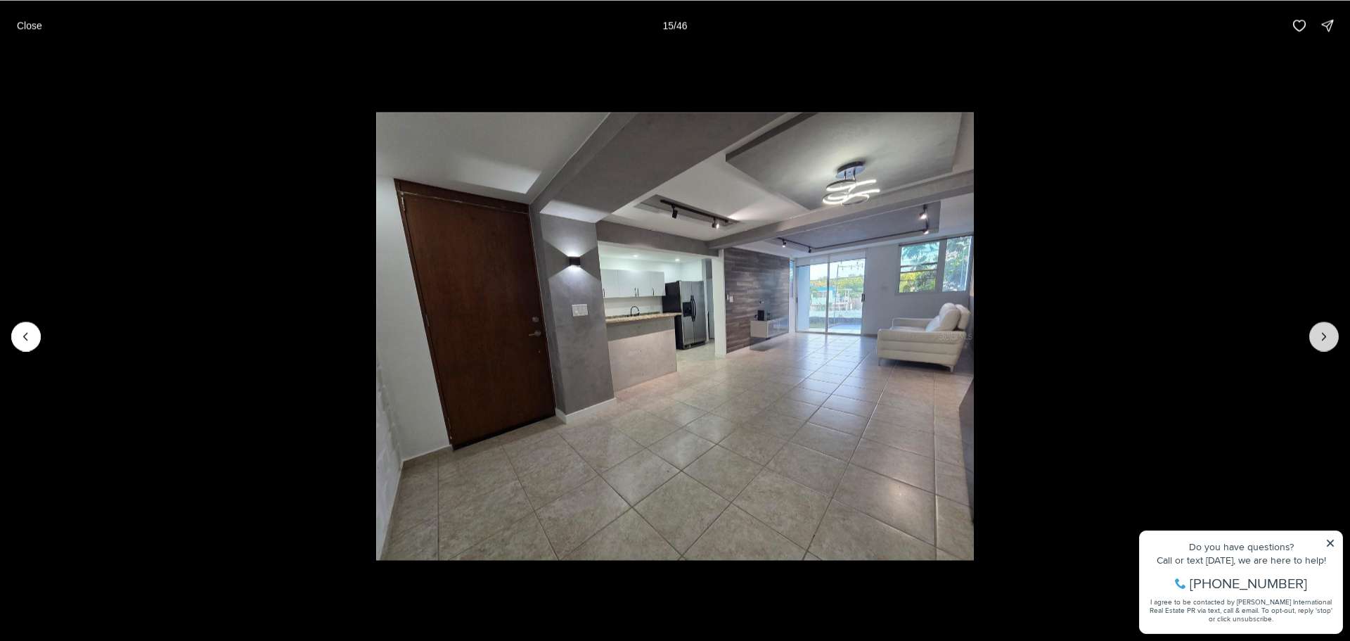
click at [1333, 336] on button "Next slide" at bounding box center [1324, 336] width 30 height 30
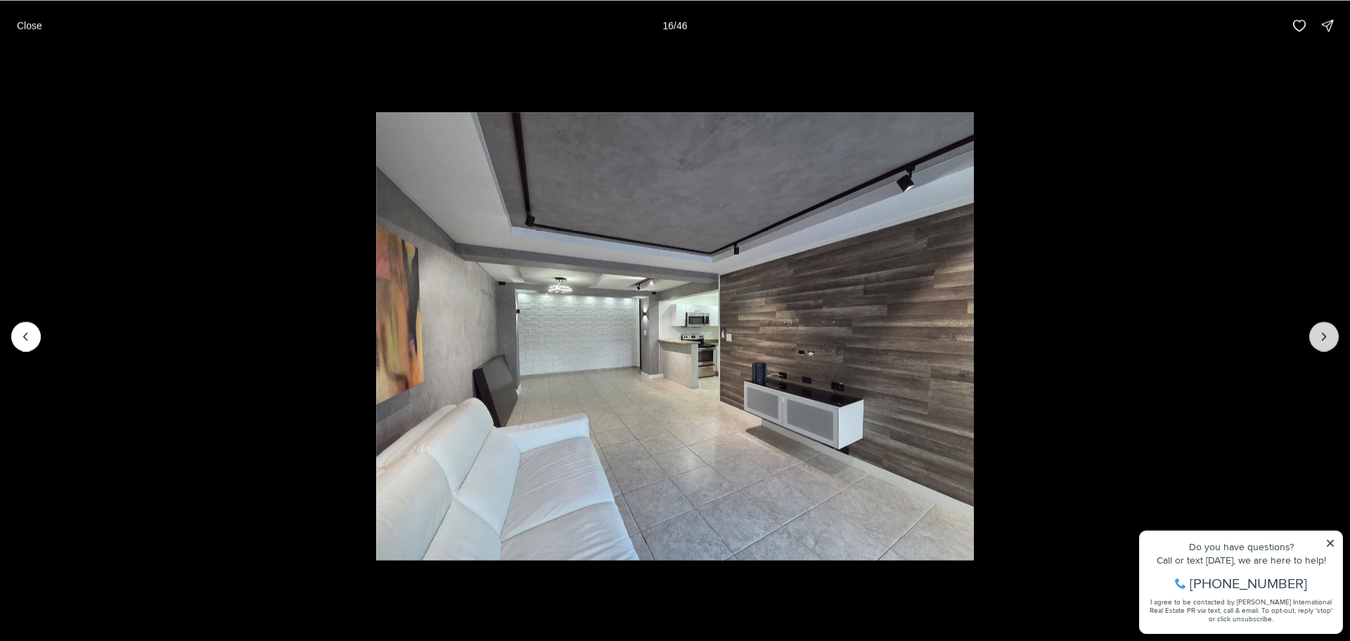
click at [1333, 336] on button "Next slide" at bounding box center [1324, 336] width 30 height 30
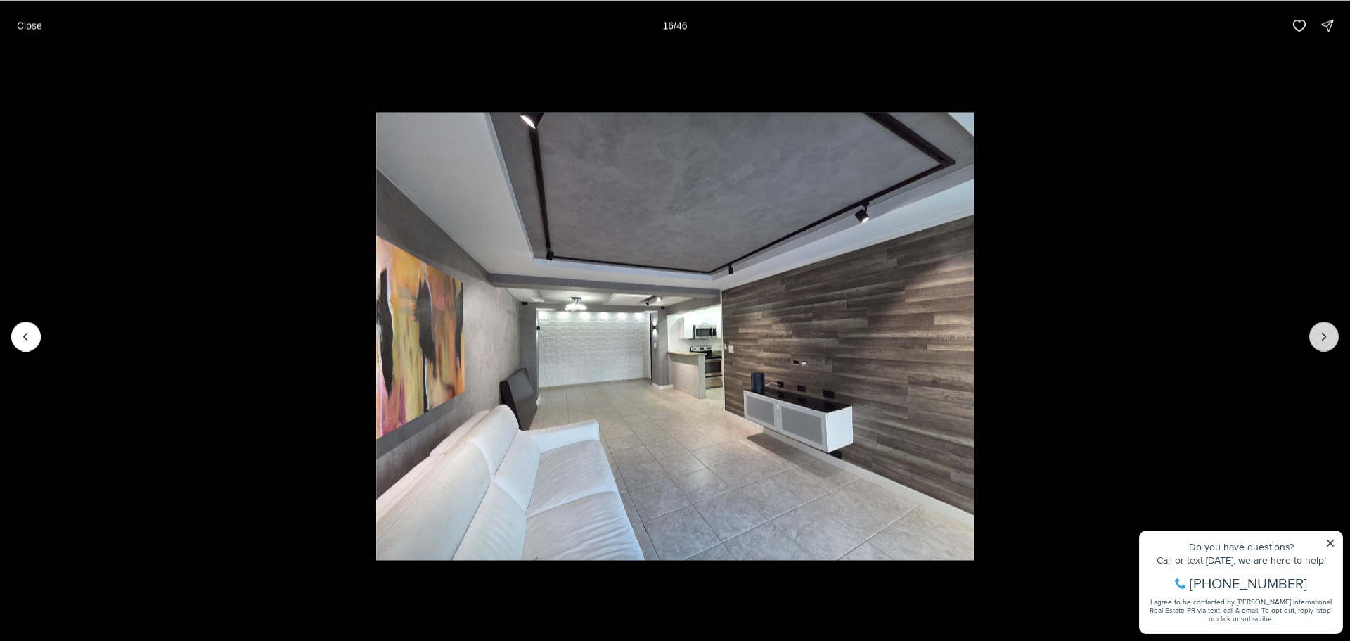
click at [1333, 336] on button "Next slide" at bounding box center [1324, 336] width 30 height 30
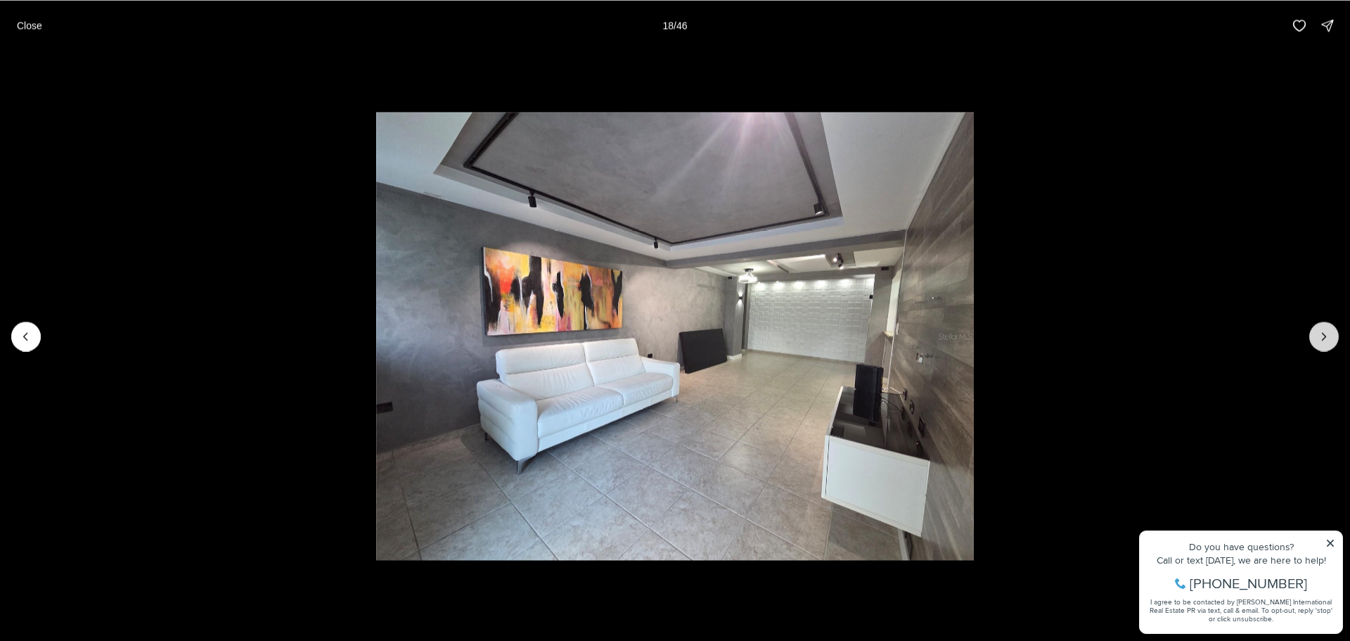
click at [1333, 336] on button "Next slide" at bounding box center [1324, 336] width 30 height 30
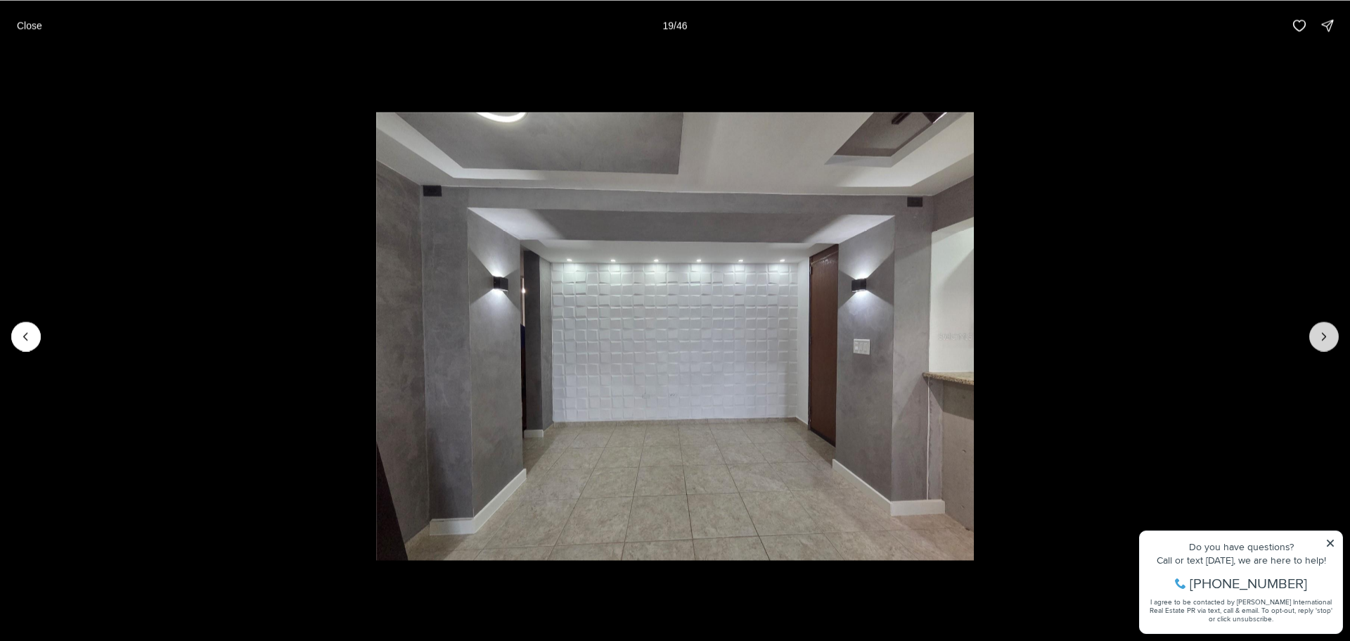
click at [1333, 336] on button "Next slide" at bounding box center [1324, 336] width 30 height 30
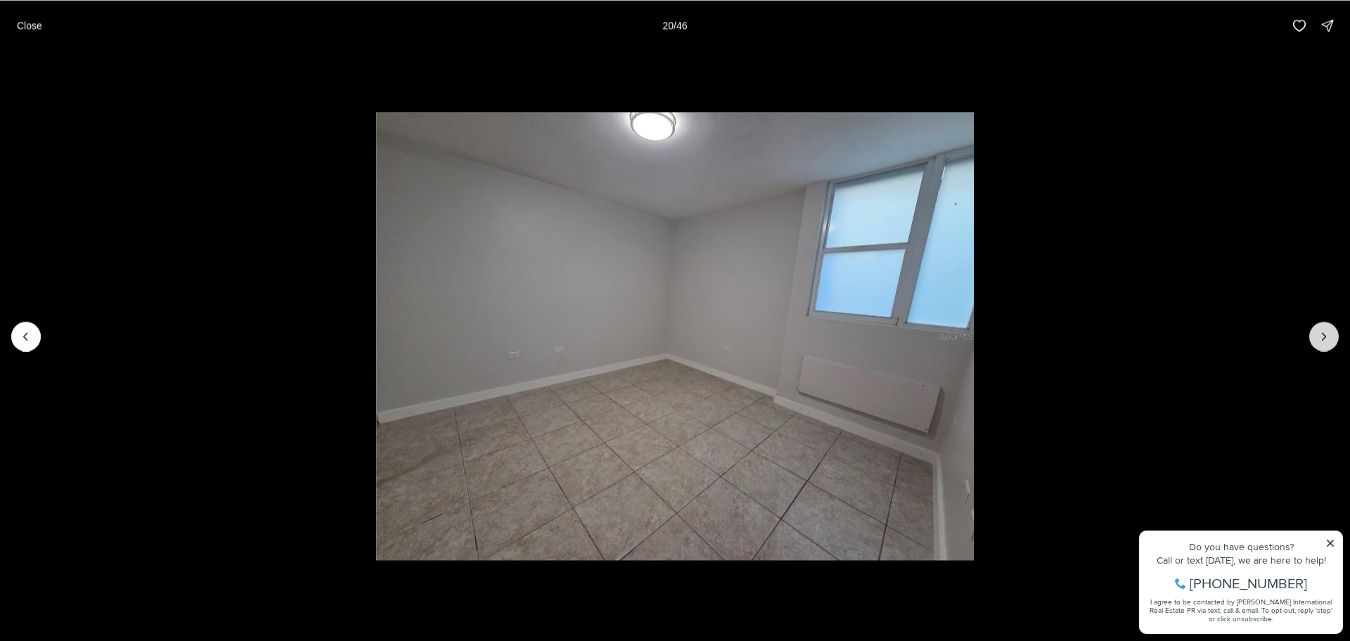
click at [1333, 336] on button "Next slide" at bounding box center [1324, 336] width 30 height 30
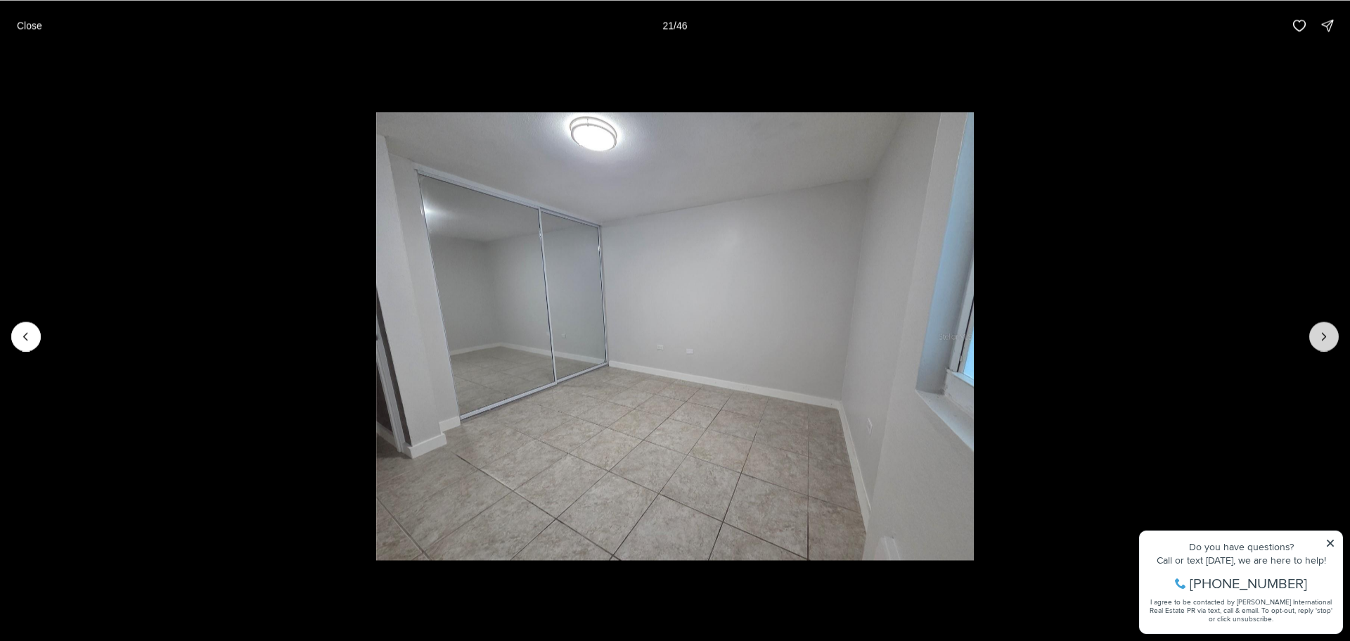
click at [1333, 336] on button "Next slide" at bounding box center [1324, 336] width 30 height 30
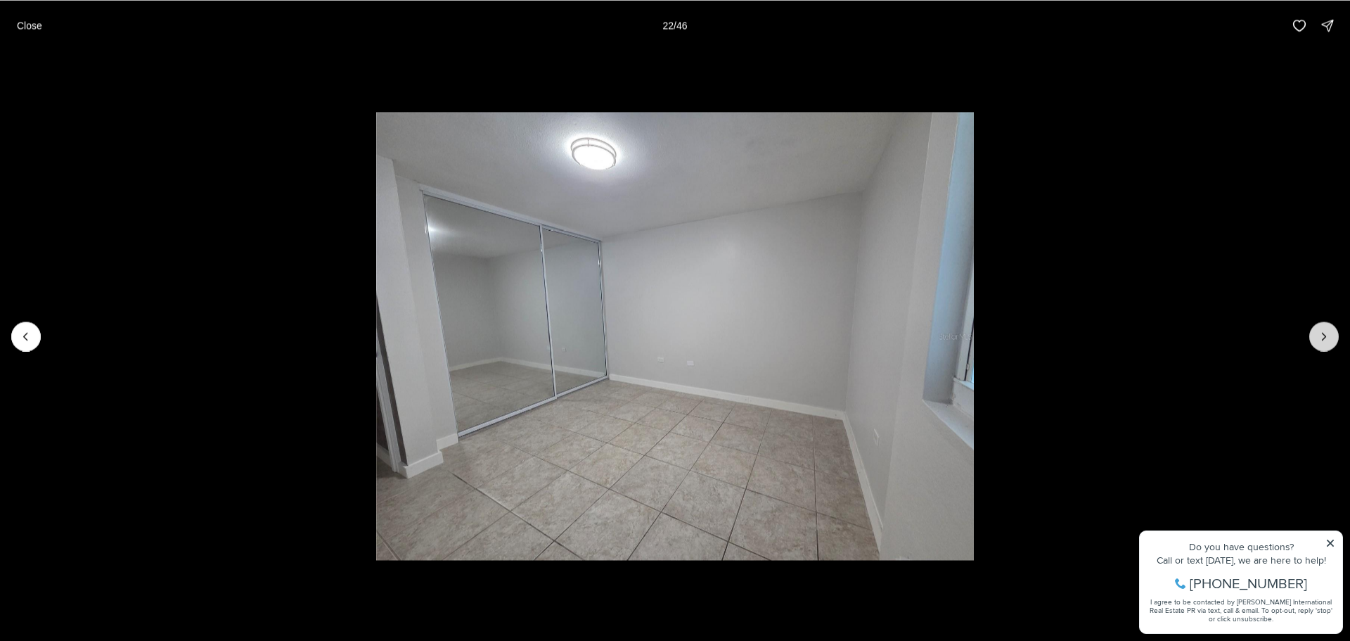
click at [1333, 336] on button "Next slide" at bounding box center [1324, 336] width 30 height 30
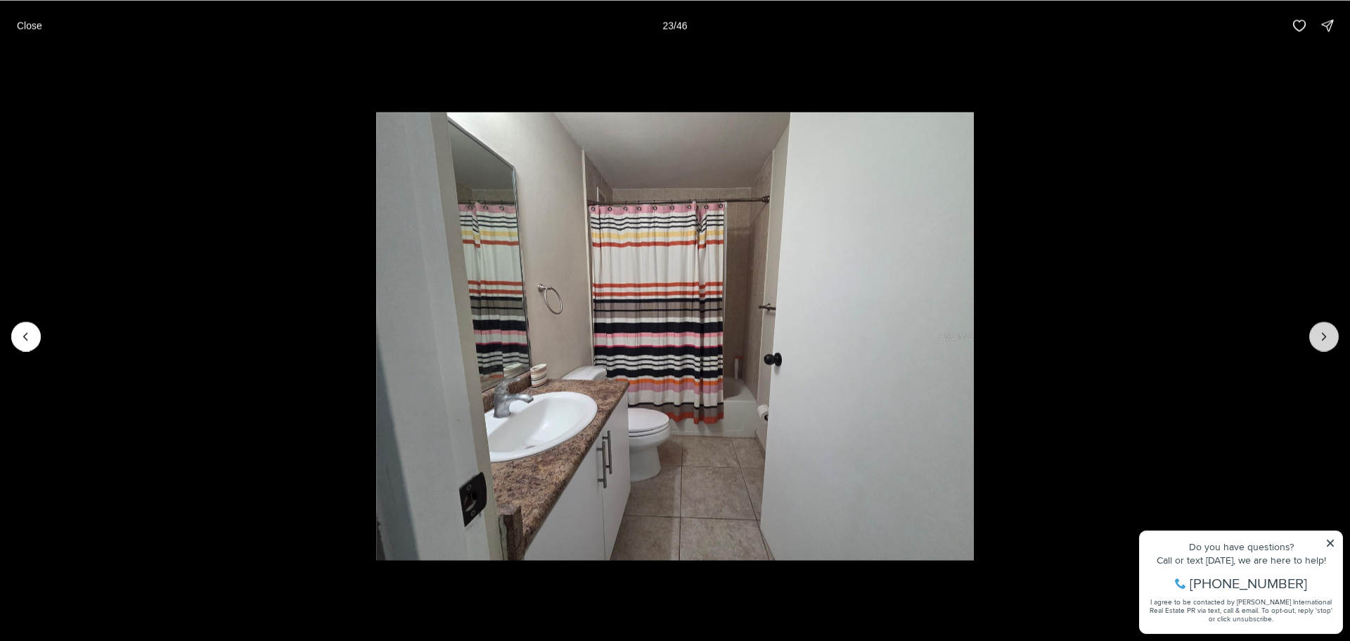
click at [1333, 336] on button "Next slide" at bounding box center [1324, 336] width 30 height 30
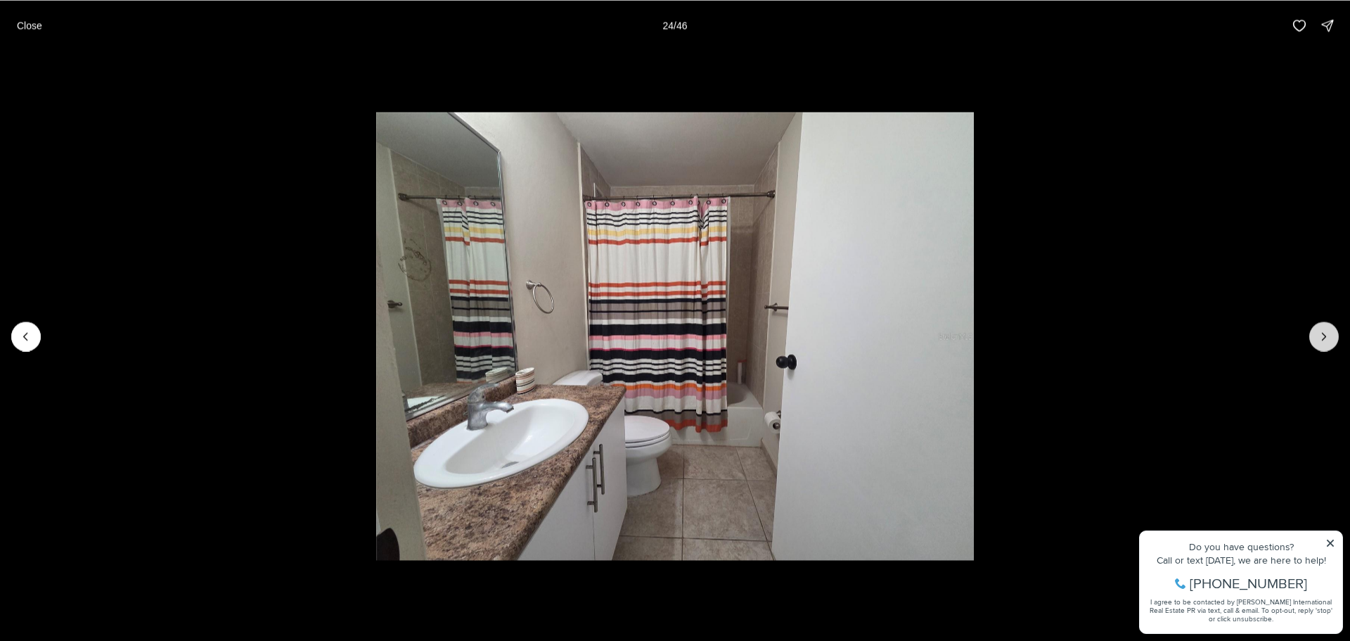
click at [1333, 336] on button "Next slide" at bounding box center [1324, 336] width 30 height 30
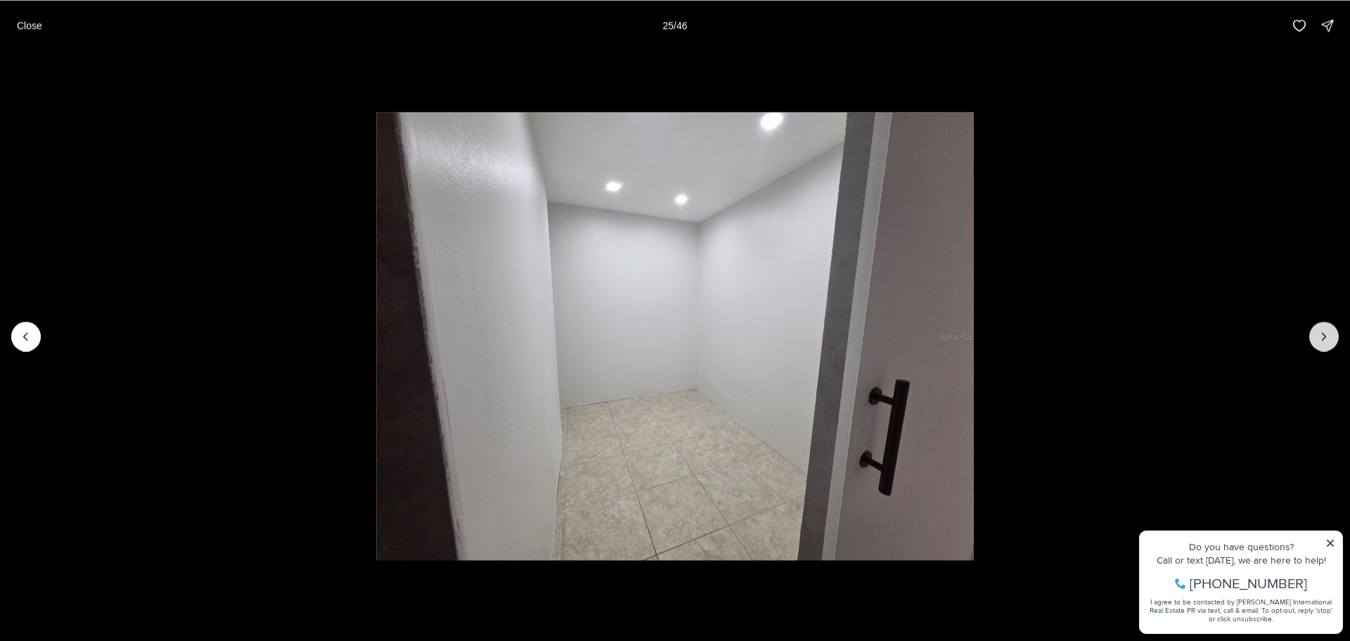
click at [1333, 336] on button "Next slide" at bounding box center [1324, 336] width 30 height 30
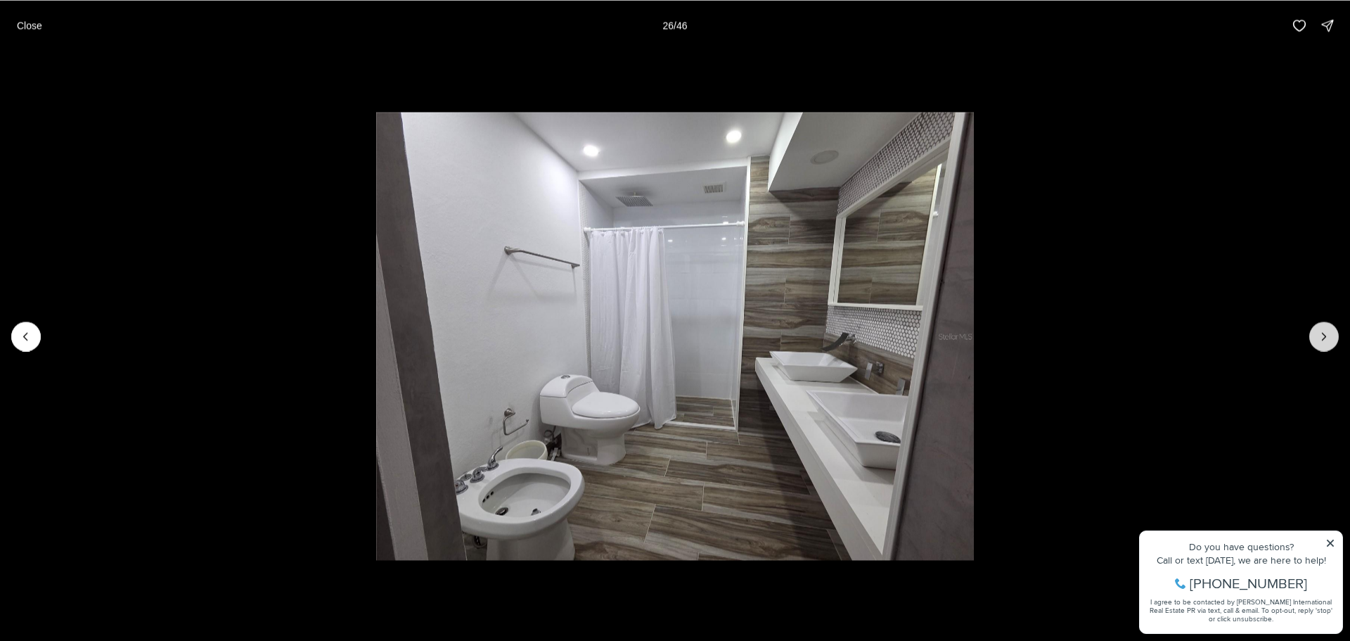
click at [1338, 334] on button "Next slide" at bounding box center [1324, 336] width 30 height 30
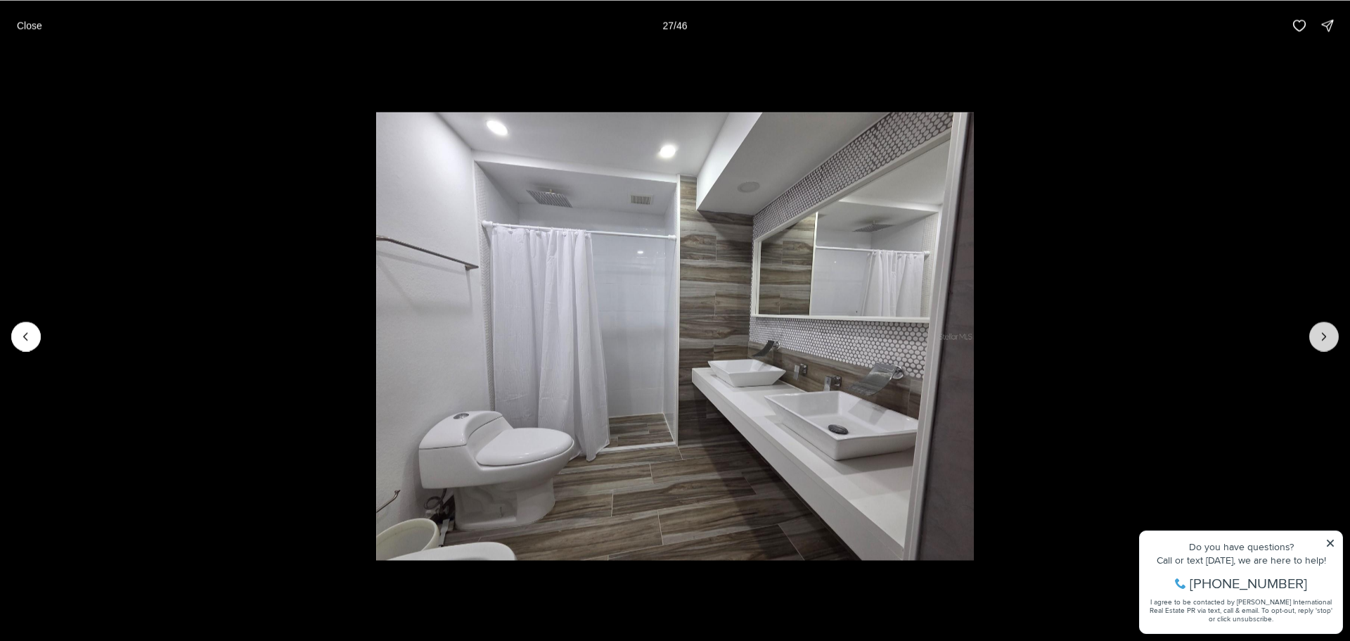
click at [1338, 334] on button "Next slide" at bounding box center [1324, 336] width 30 height 30
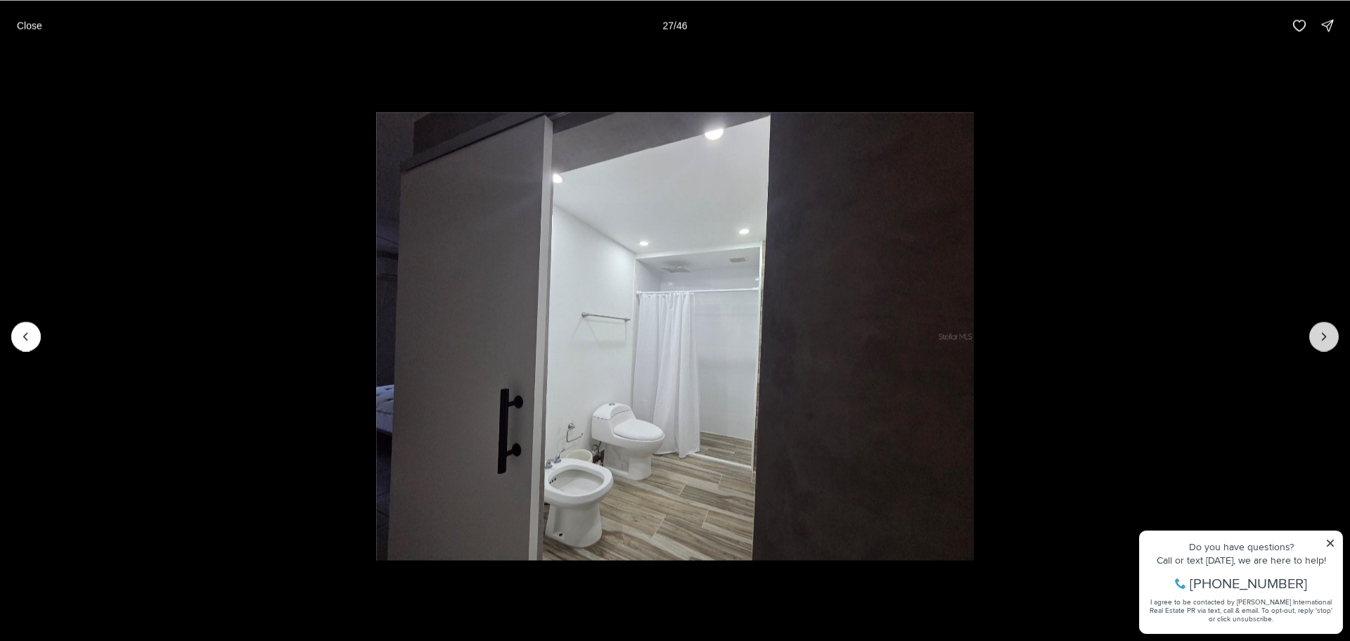
click at [1338, 334] on button "Next slide" at bounding box center [1324, 336] width 30 height 30
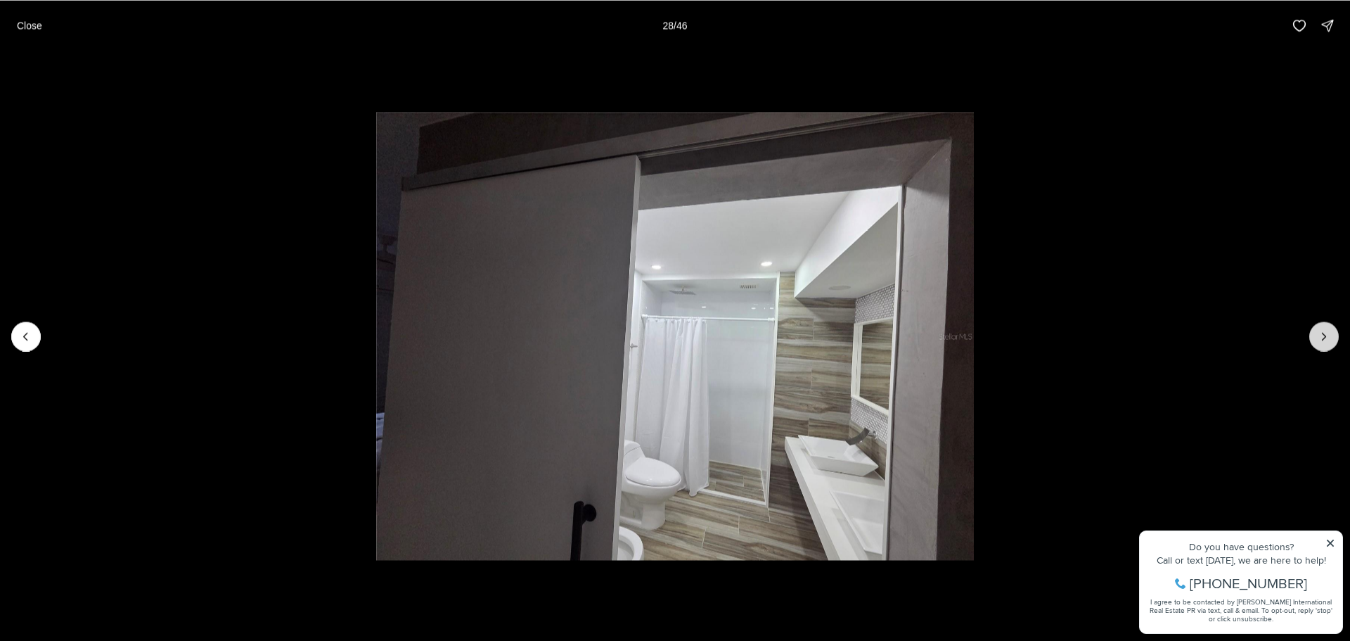
click at [1338, 334] on button "Next slide" at bounding box center [1324, 336] width 30 height 30
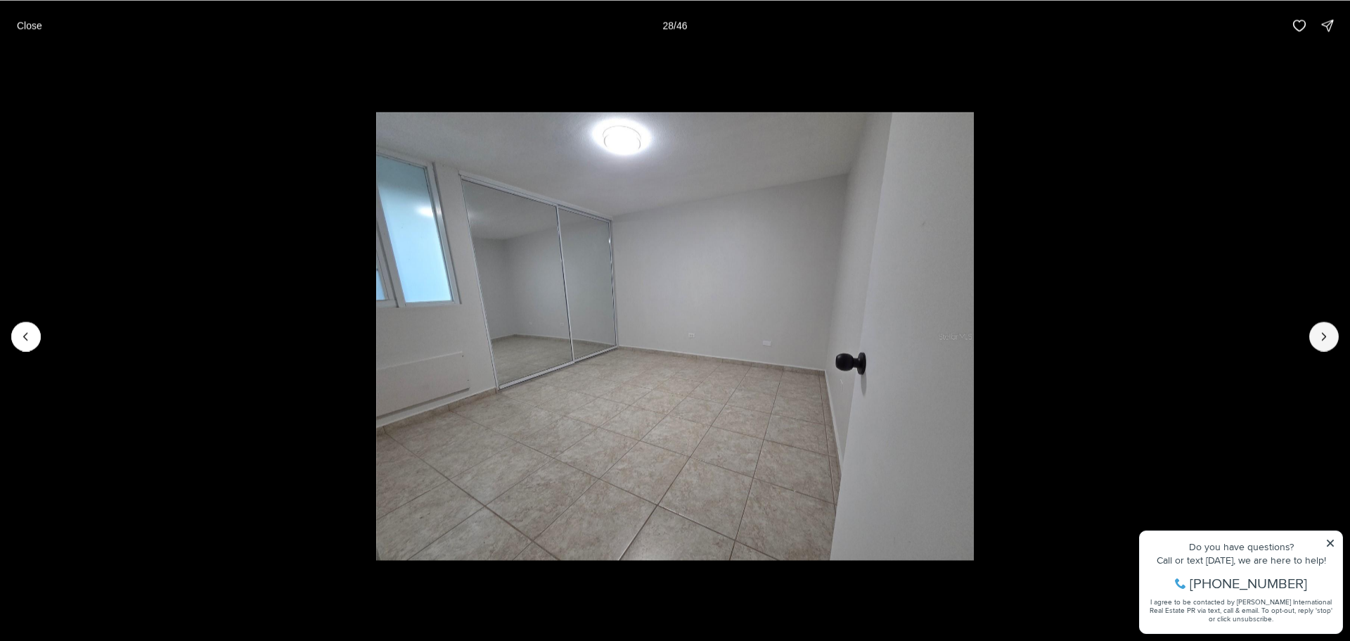
click at [1339, 337] on div at bounding box center [675, 336] width 1350 height 570
click at [1339, 337] on li "30 of 46" at bounding box center [675, 336] width 1350 height 570
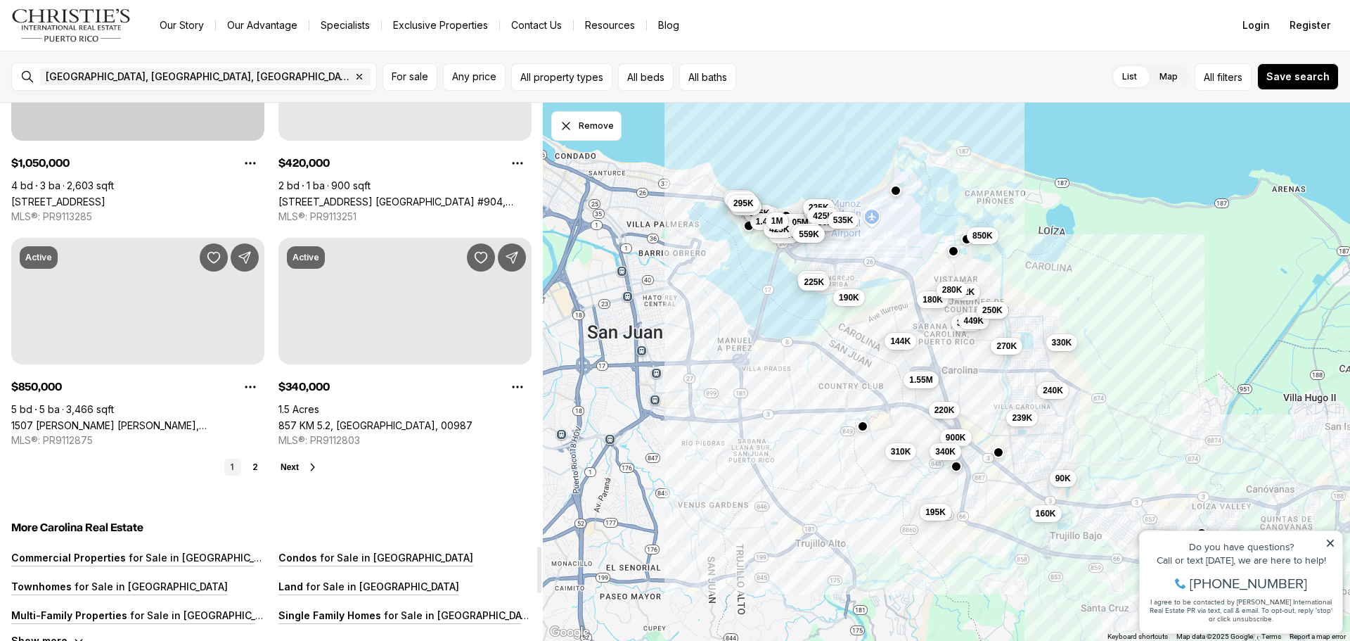
scroll to position [5134, 0]
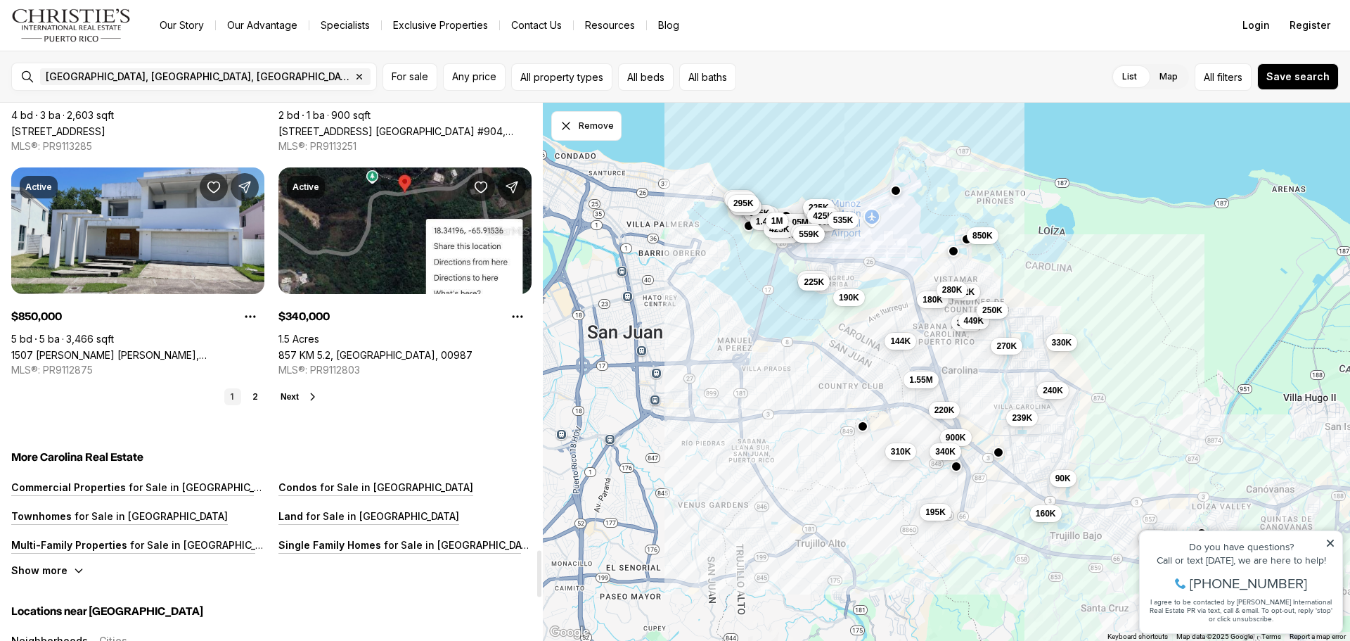
click at [137, 349] on link "1507 [PERSON_NAME] [PERSON_NAME], [GEOGRAPHIC_DATA] [GEOGRAPHIC_DATA], 00983" at bounding box center [137, 355] width 253 height 12
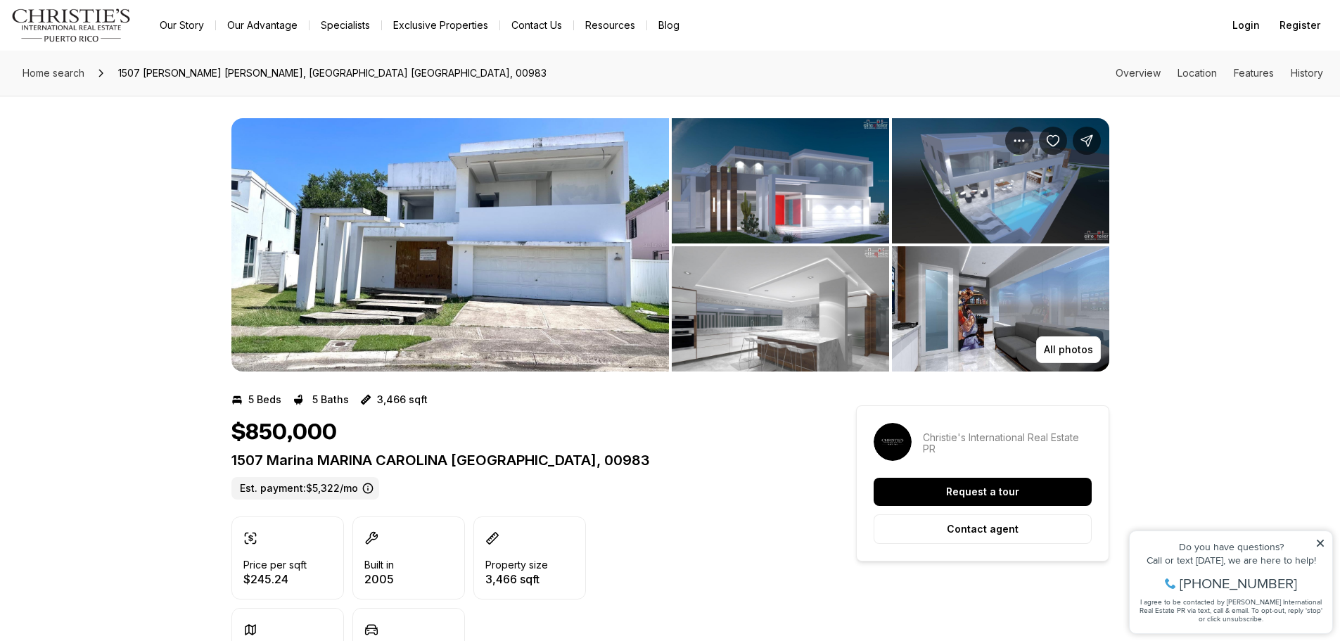
click at [667, 207] on img "View image gallery" at bounding box center [449, 244] width 437 height 253
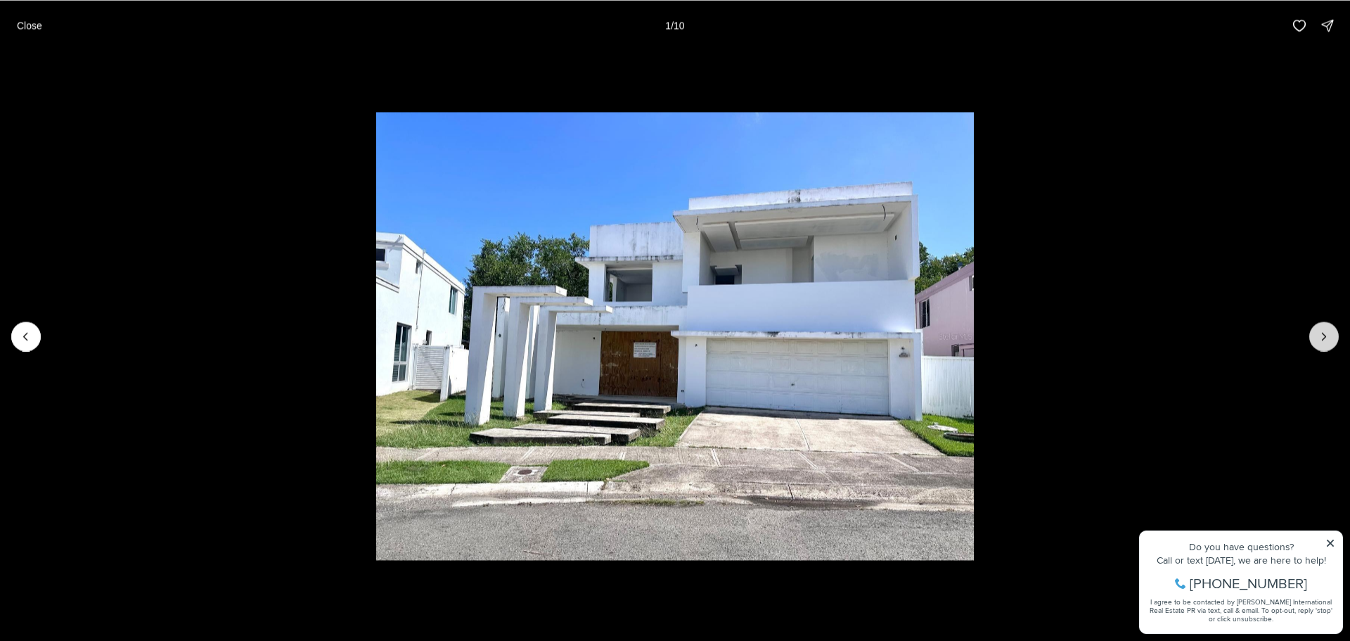
click at [1335, 335] on button "Next slide" at bounding box center [1324, 336] width 30 height 30
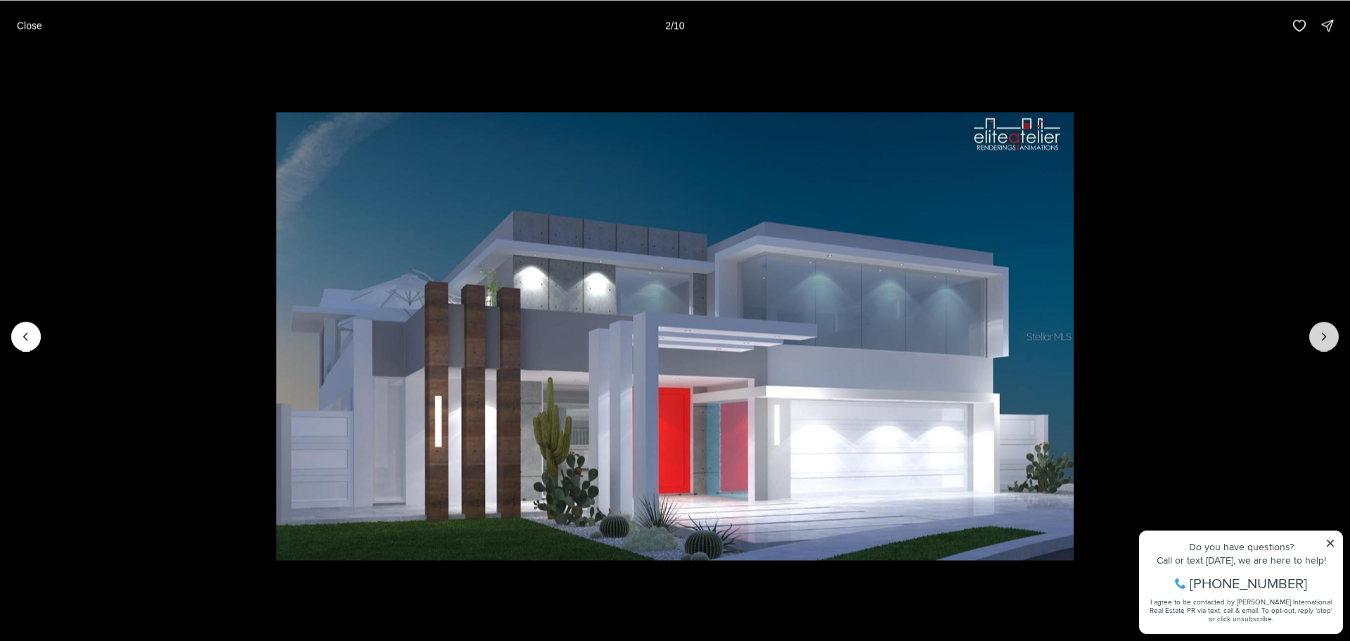
click at [1335, 335] on button "Next slide" at bounding box center [1324, 336] width 30 height 30
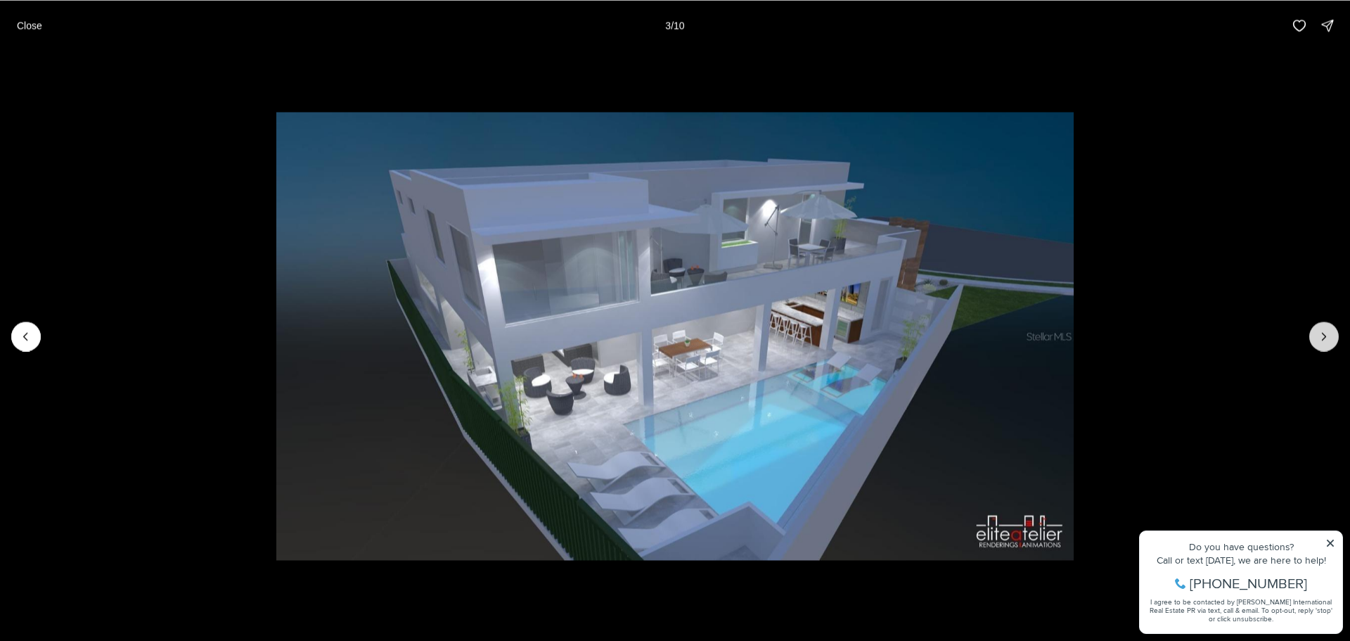
click at [1335, 335] on button "Next slide" at bounding box center [1324, 336] width 30 height 30
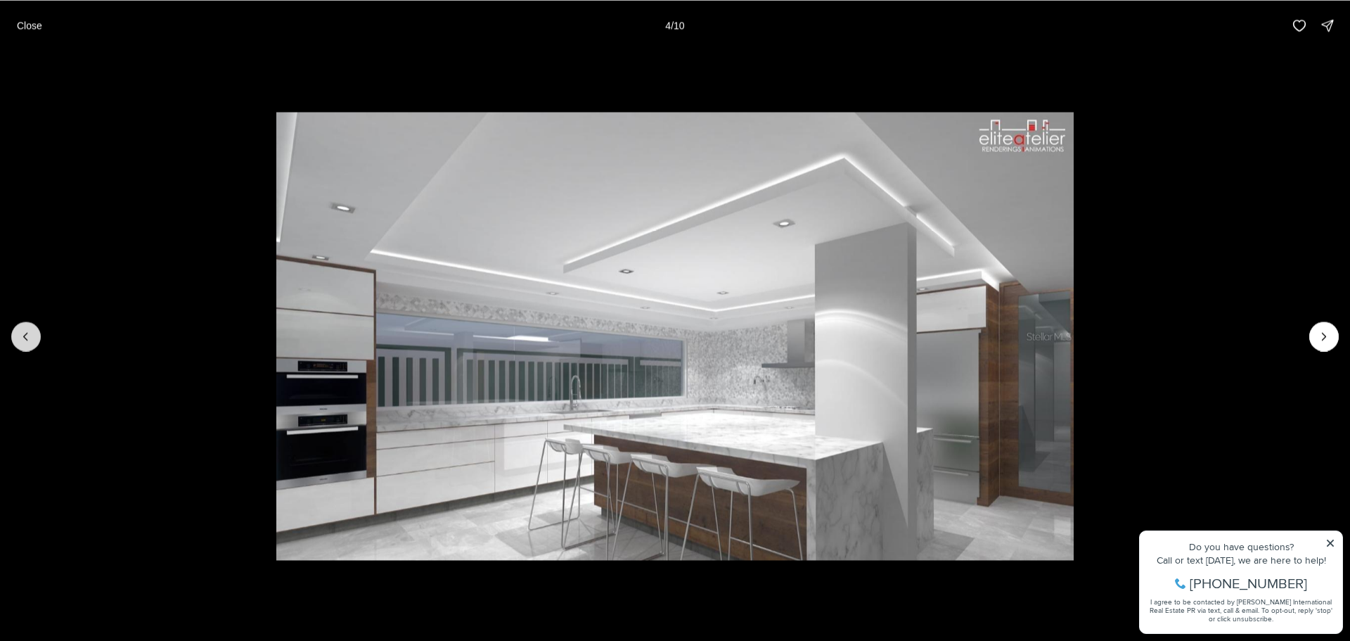
click at [21, 321] on button "Previous slide" at bounding box center [26, 336] width 30 height 30
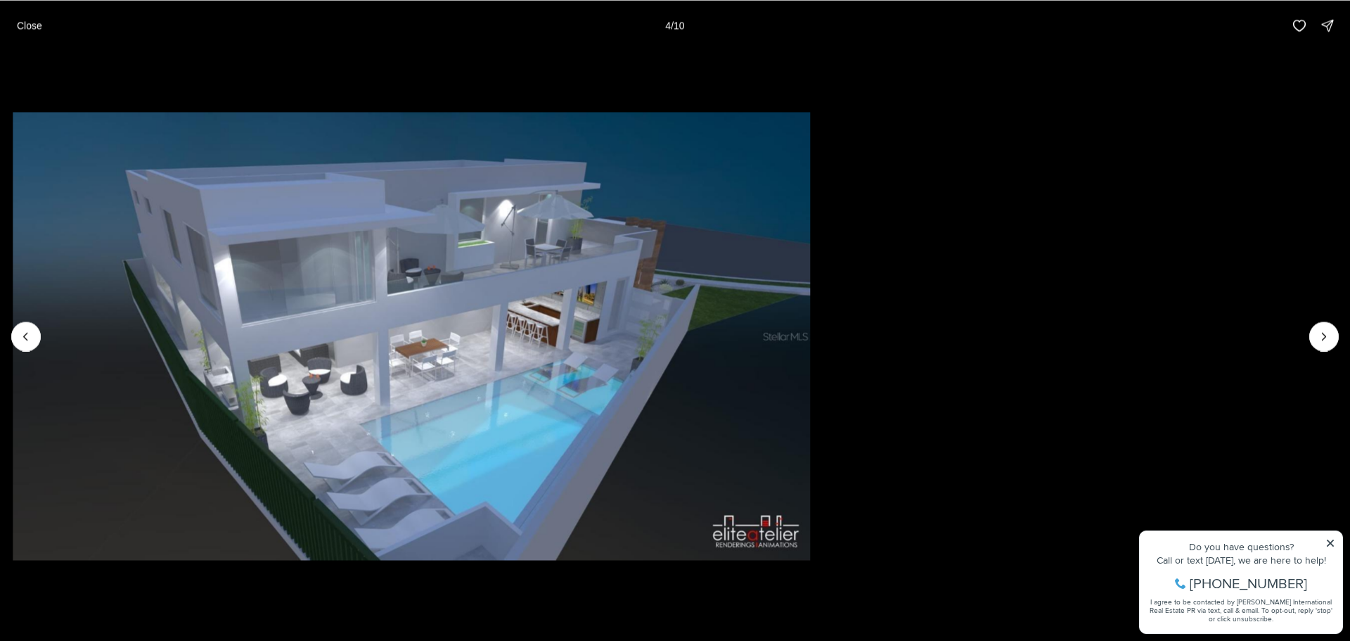
click at [19, 321] on img "3 of 10" at bounding box center [411, 336] width 797 height 449
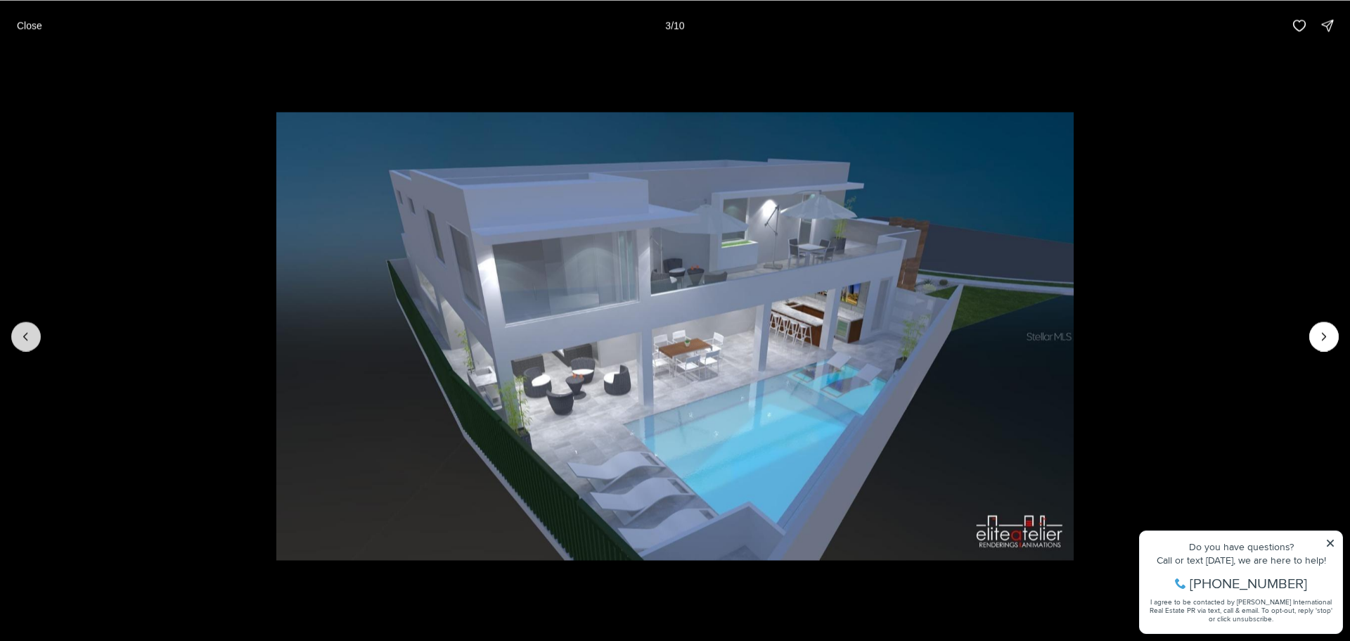
click at [18, 324] on button "Previous slide" at bounding box center [26, 336] width 30 height 30
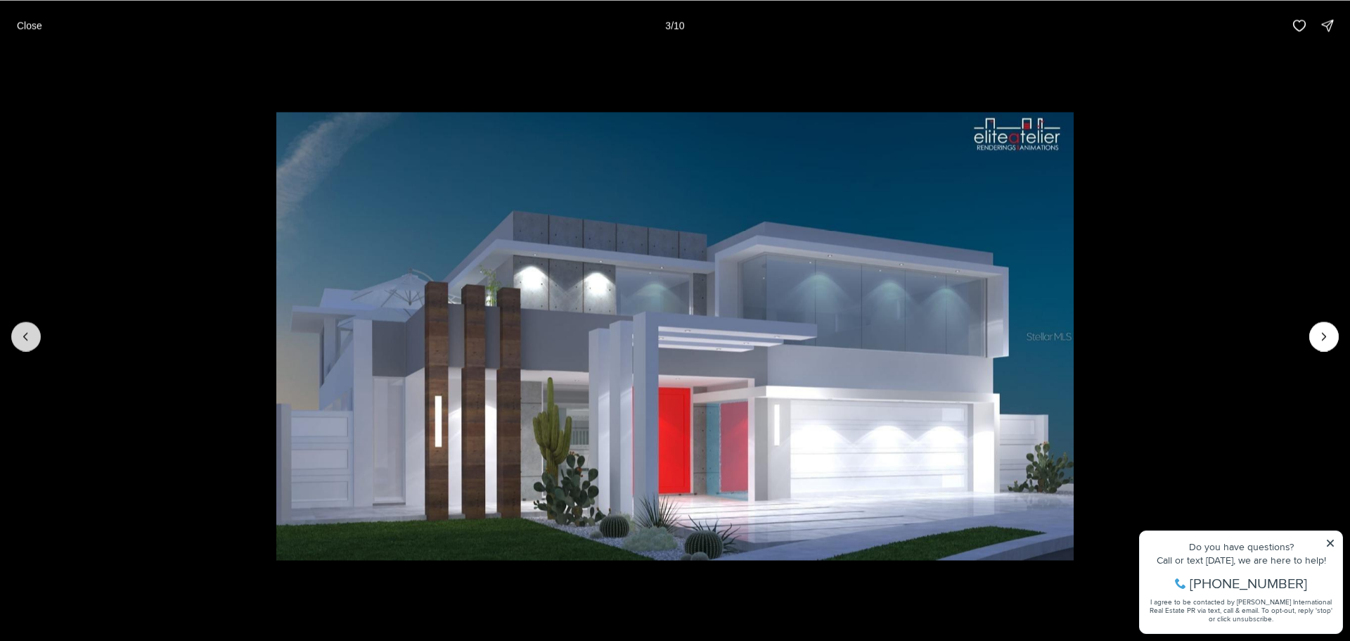
click at [18, 324] on button "Previous slide" at bounding box center [26, 336] width 30 height 30
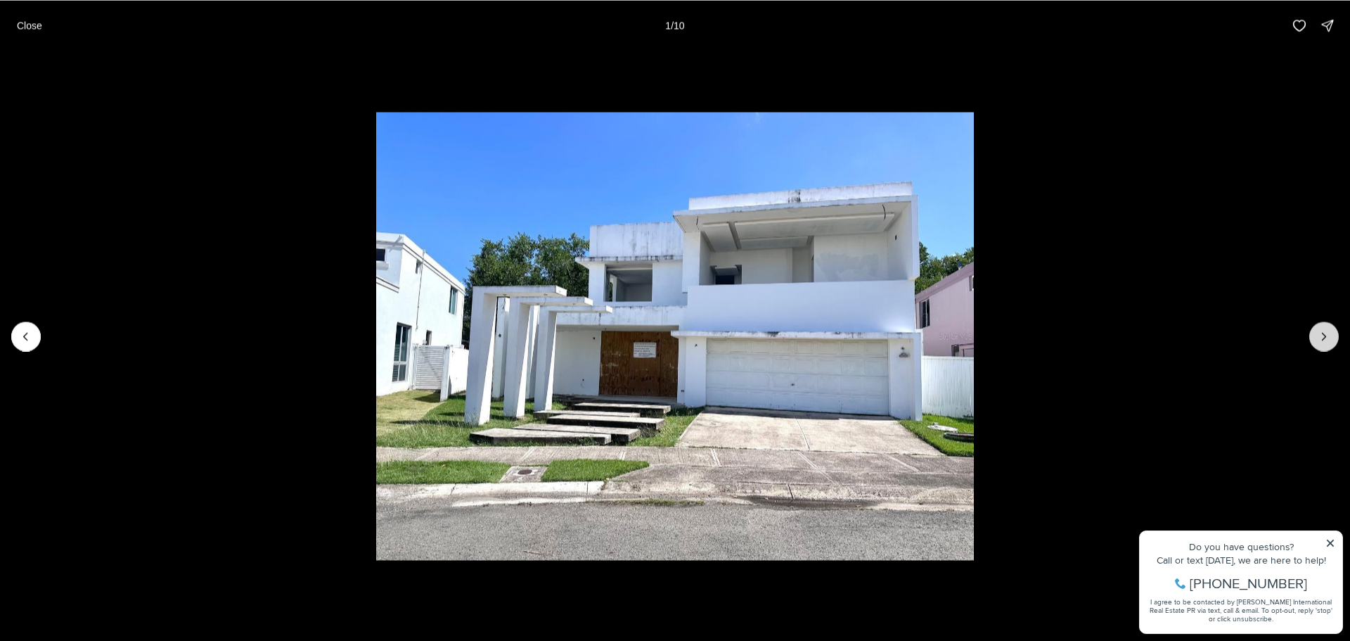
click at [1338, 342] on button "Next slide" at bounding box center [1324, 336] width 30 height 30
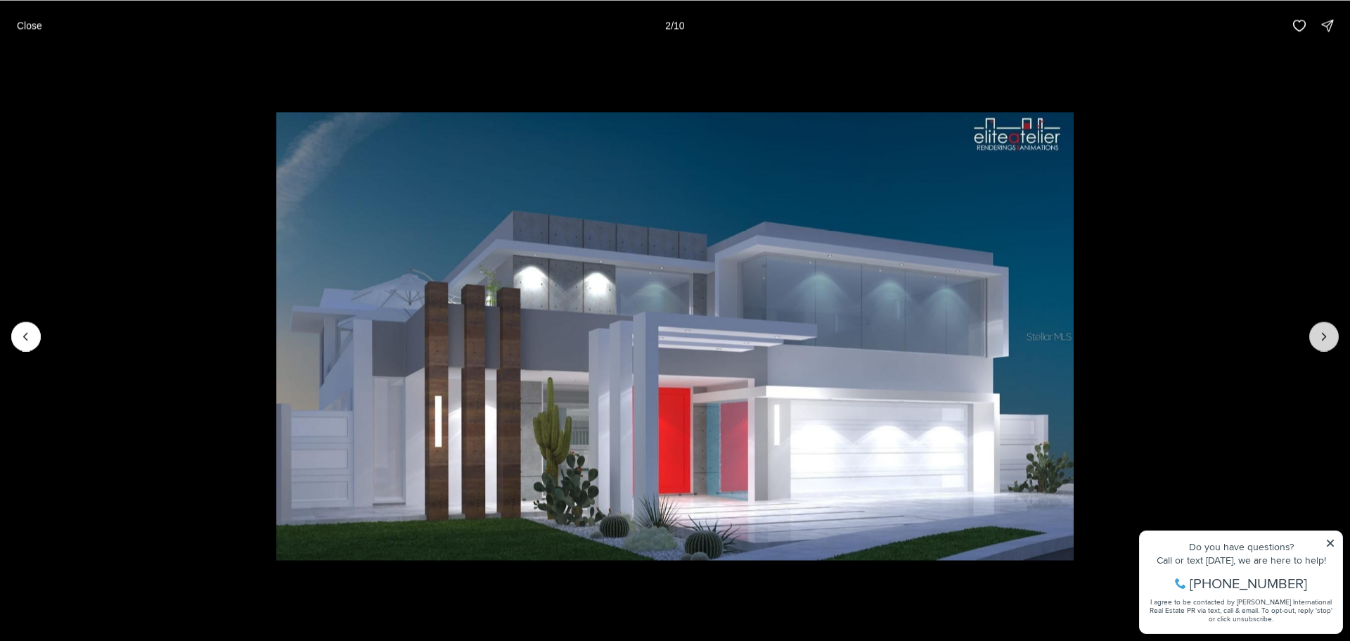
click at [1335, 341] on button "Next slide" at bounding box center [1324, 336] width 30 height 30
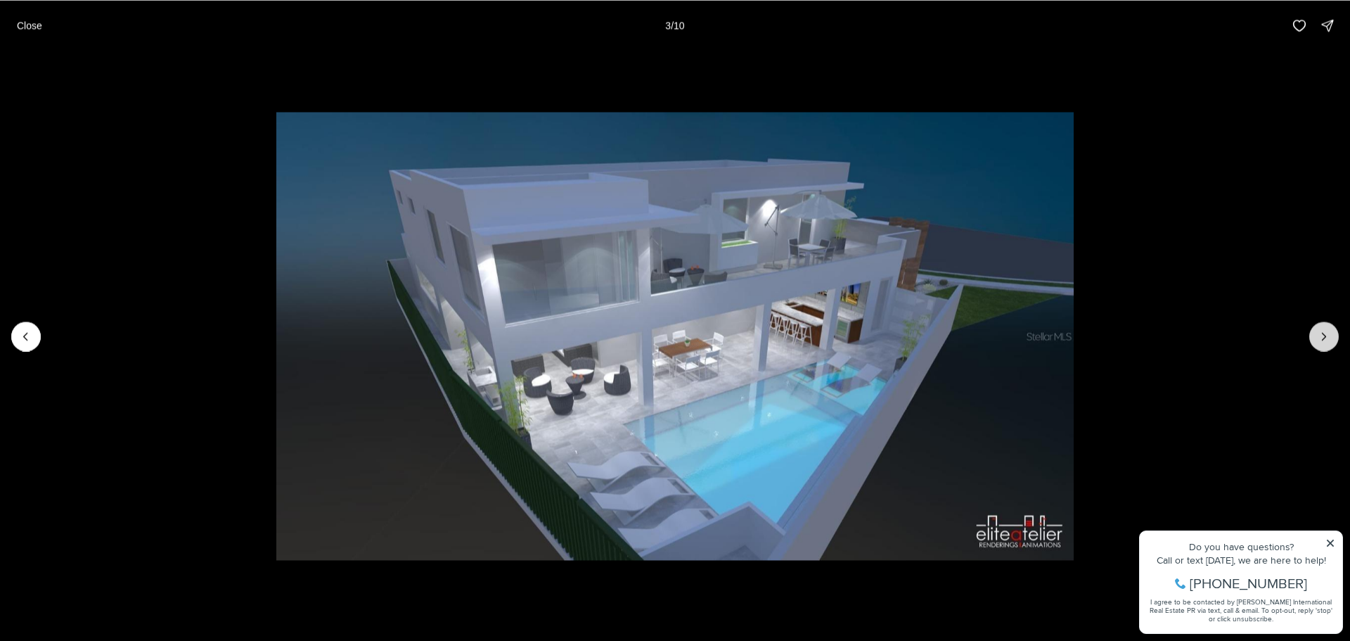
click at [1335, 341] on button "Next slide" at bounding box center [1324, 336] width 30 height 30
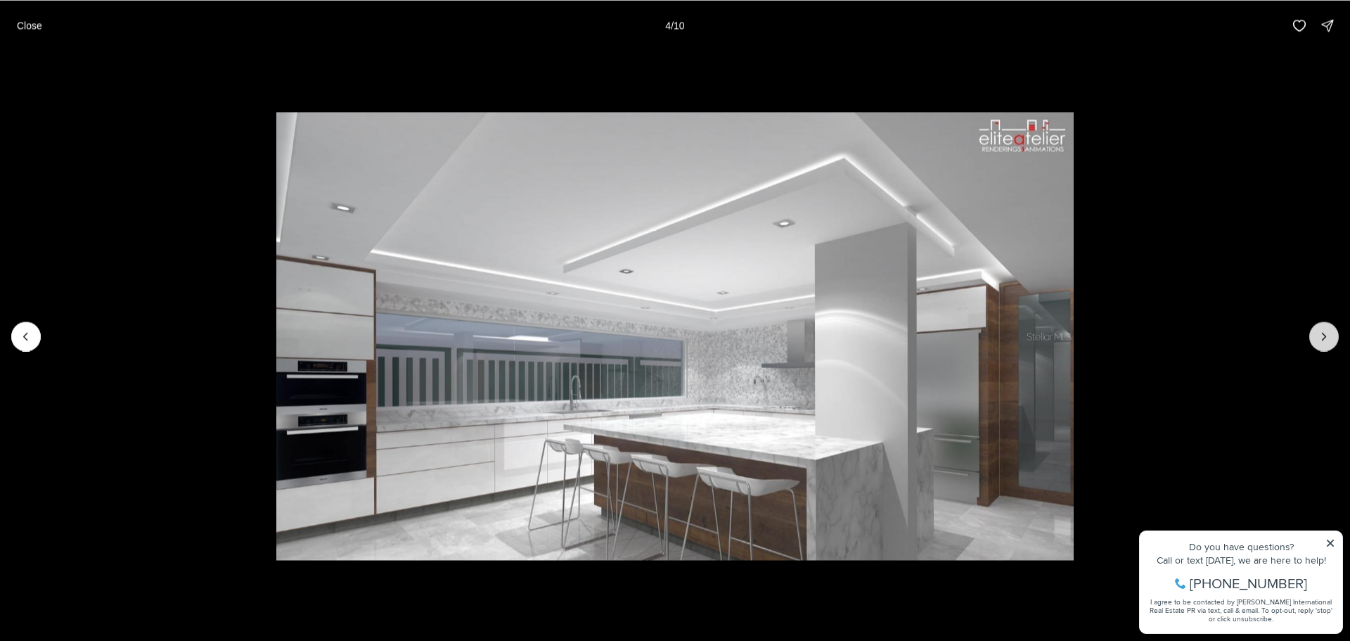
click at [1335, 341] on button "Next slide" at bounding box center [1324, 336] width 30 height 30
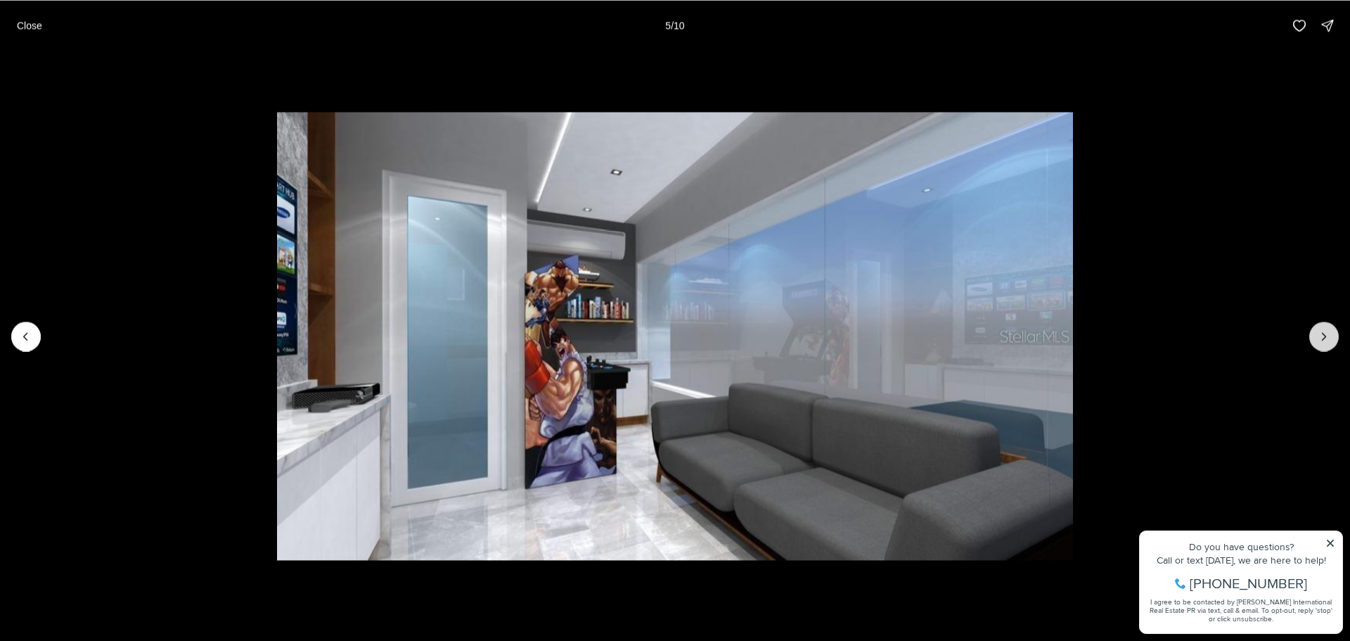
click at [1335, 341] on button "Next slide" at bounding box center [1324, 336] width 30 height 30
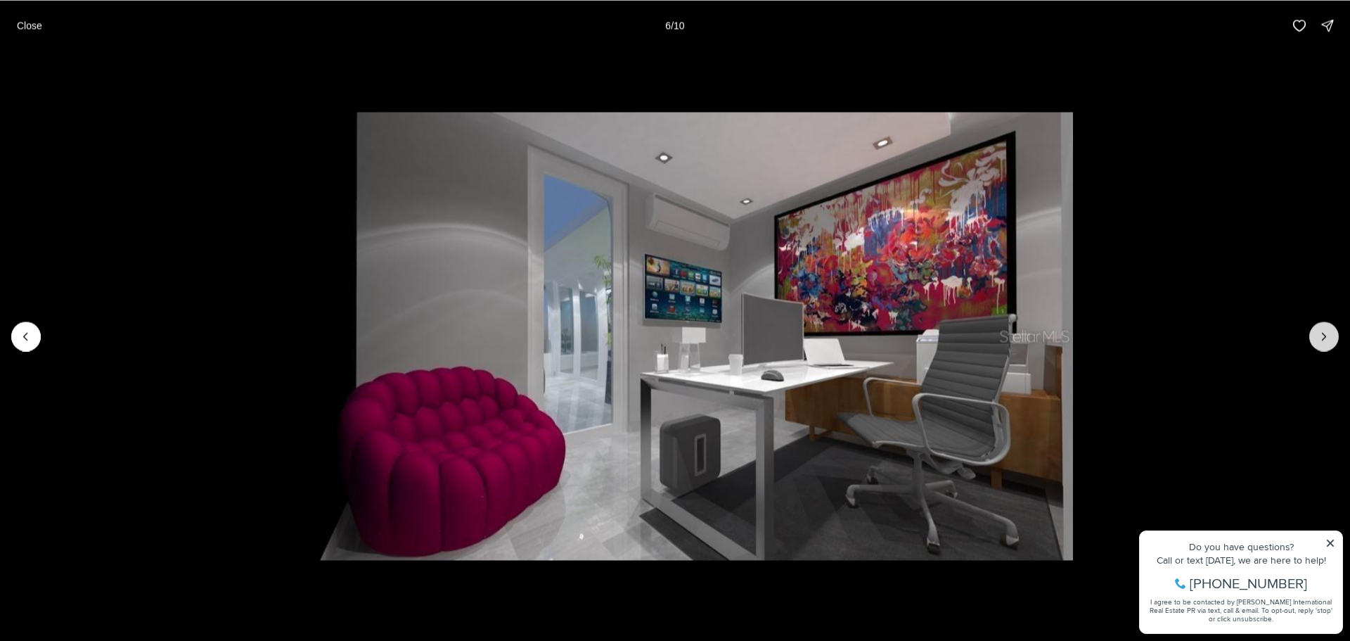
click at [1335, 341] on button "Next slide" at bounding box center [1324, 336] width 30 height 30
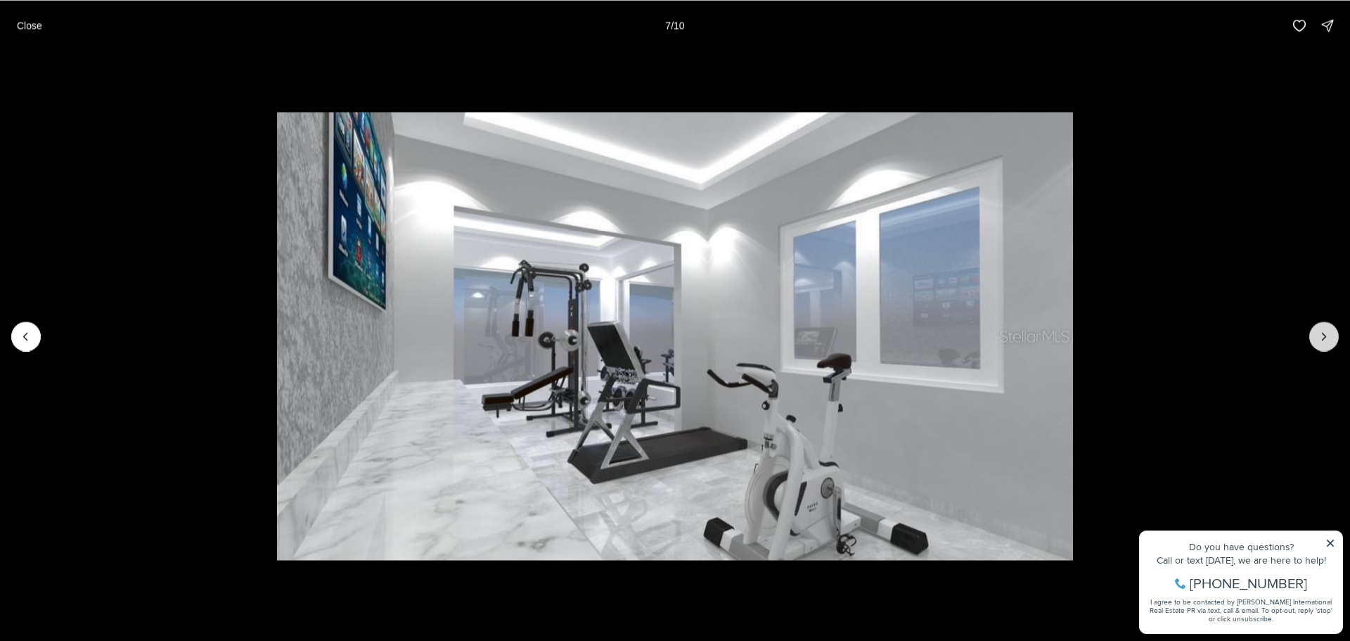
click at [1335, 341] on button "Next slide" at bounding box center [1324, 336] width 30 height 30
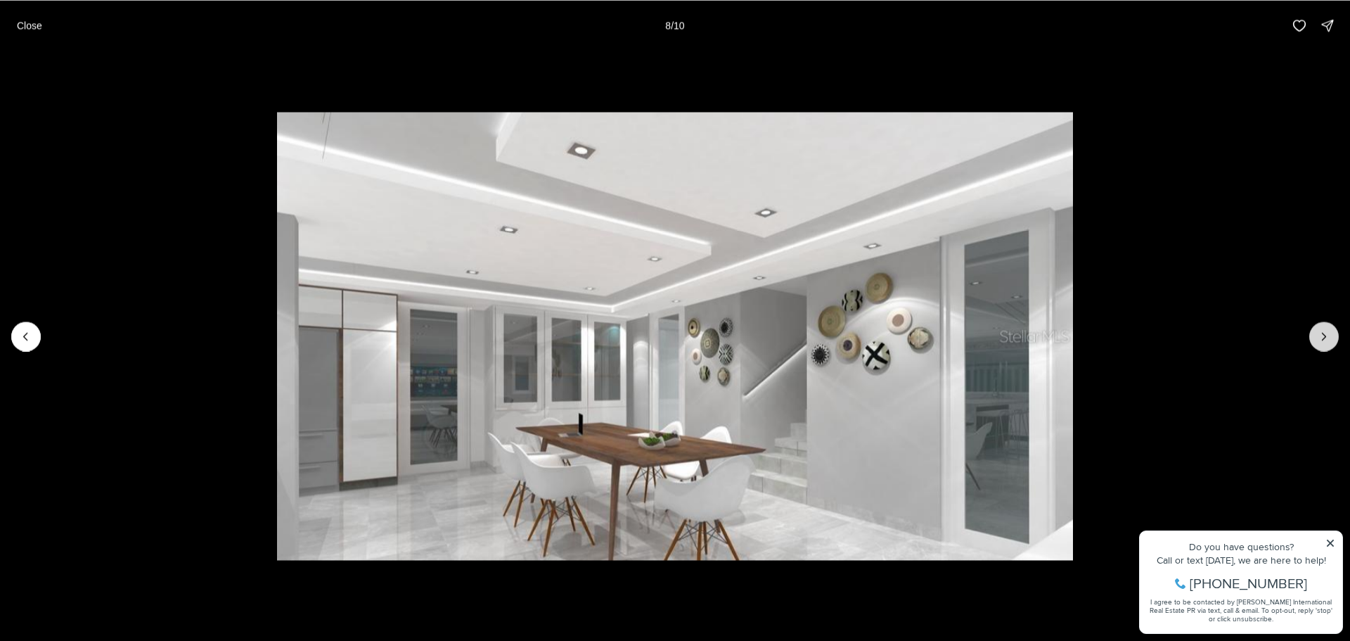
click at [1335, 341] on button "Next slide" at bounding box center [1324, 336] width 30 height 30
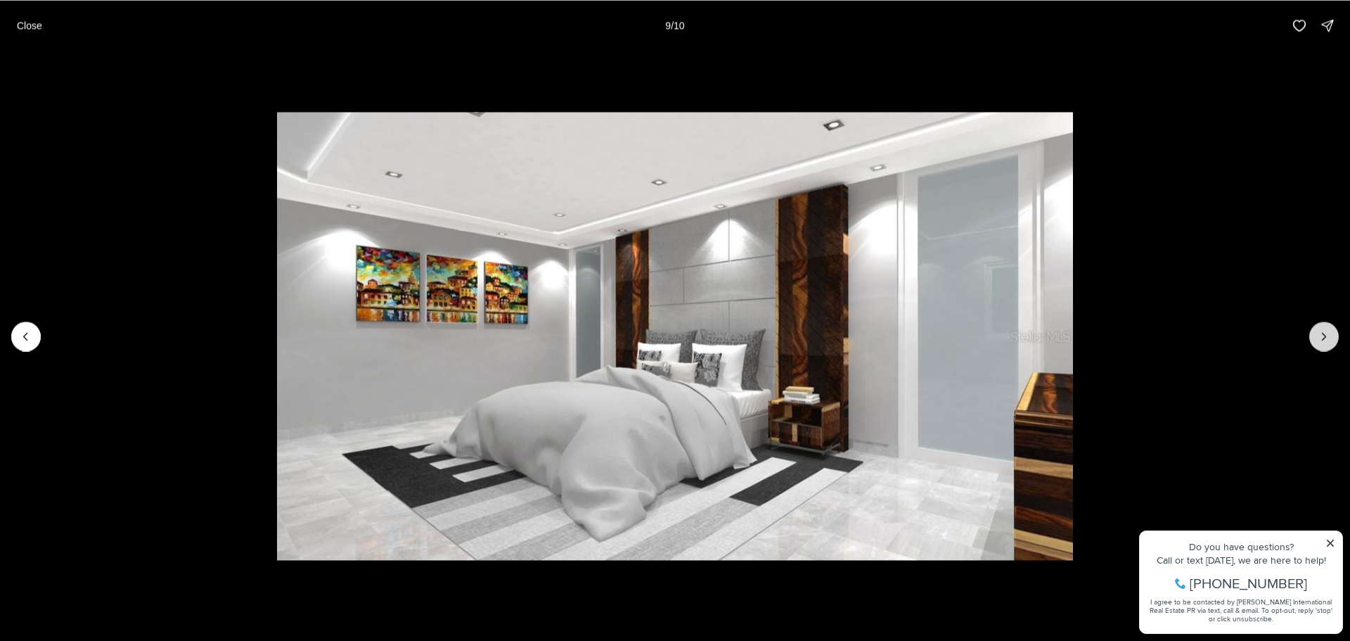
click at [1335, 341] on button "Next slide" at bounding box center [1324, 336] width 30 height 30
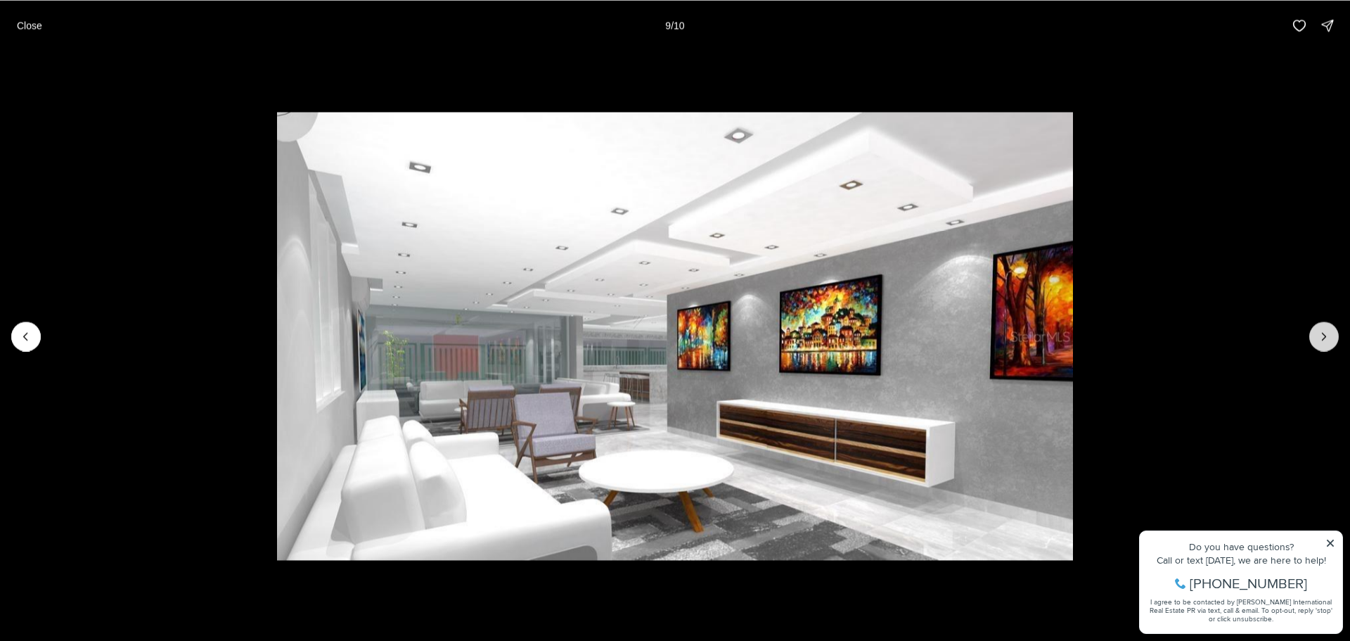
click at [1335, 341] on div at bounding box center [1324, 336] width 30 height 30
drag, startPoint x: 1335, startPoint y: 341, endPoint x: 1303, endPoint y: 353, distance: 34.5
click at [1323, 346] on div at bounding box center [1324, 336] width 30 height 30
